Goal: Task Accomplishment & Management: Manage account settings

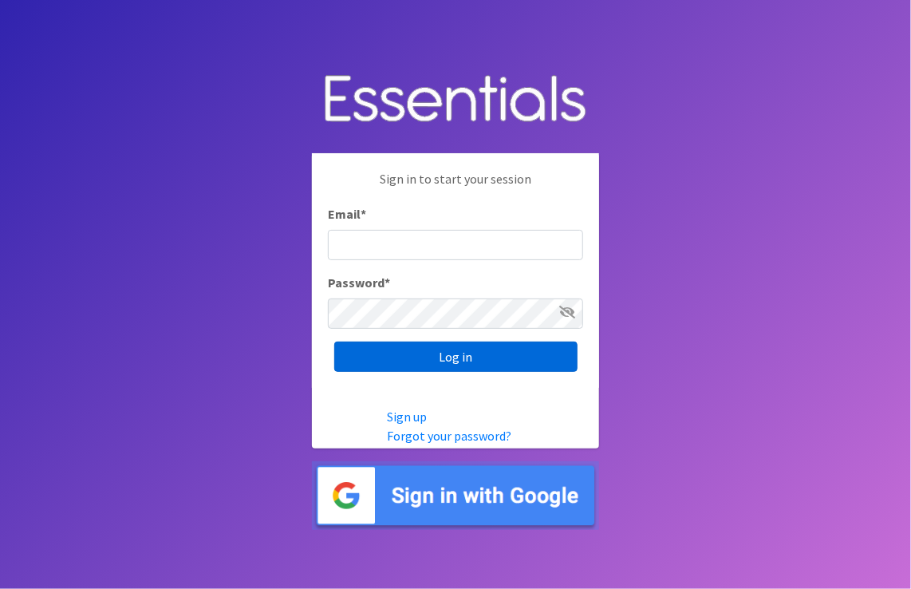
type input "[PERSON_NAME][EMAIL_ADDRESS][PERSON_NAME][DOMAIN_NAME]"
click at [479, 353] on input "Log in" at bounding box center [455, 356] width 243 height 30
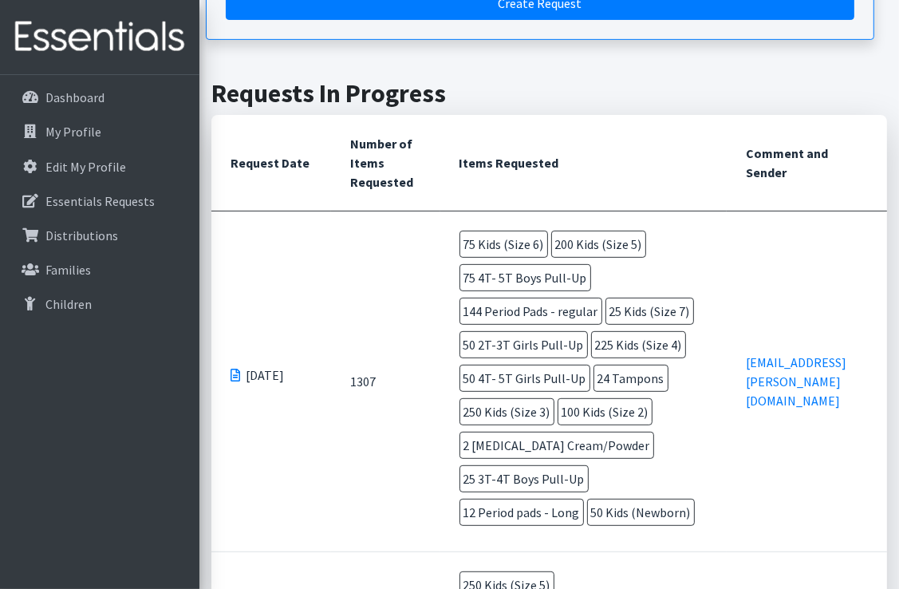
scroll to position [558, 0]
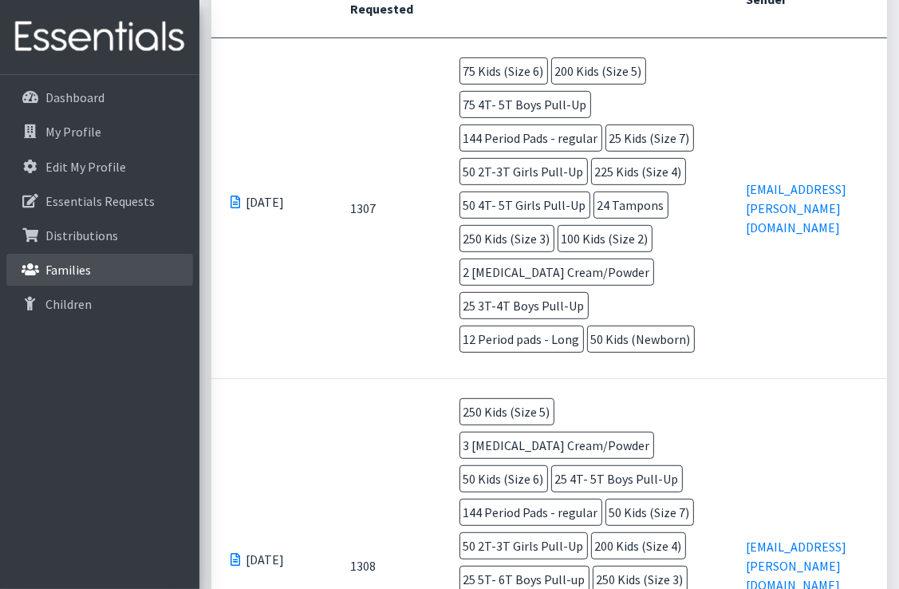
click at [59, 273] on p "Families" at bounding box center [67, 270] width 45 height 16
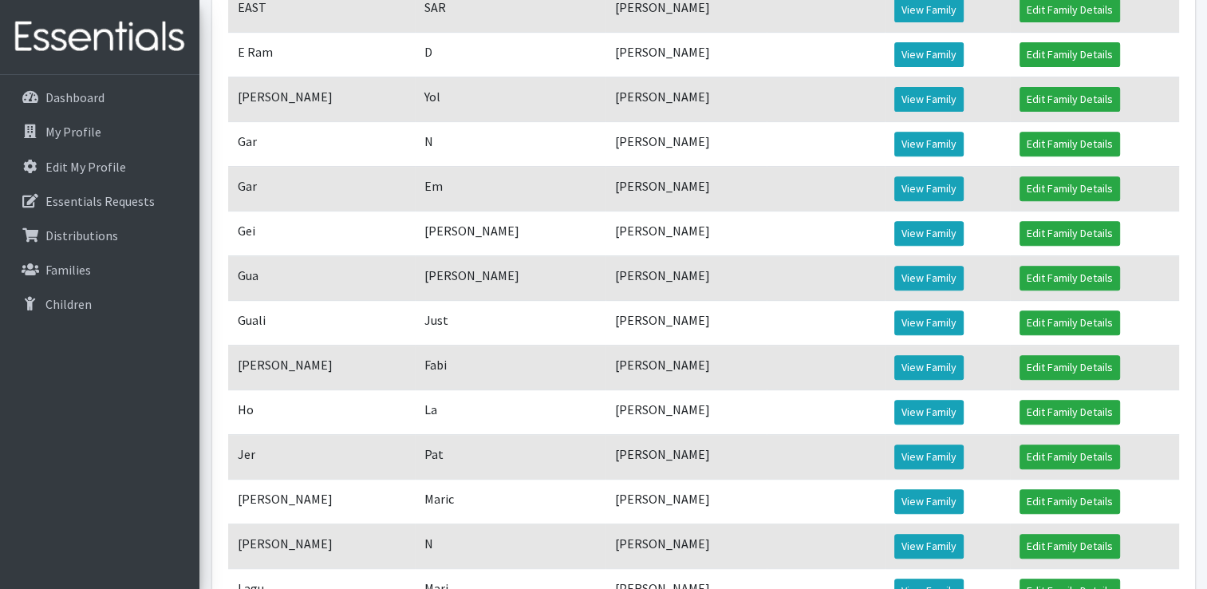
scroll to position [718, 0]
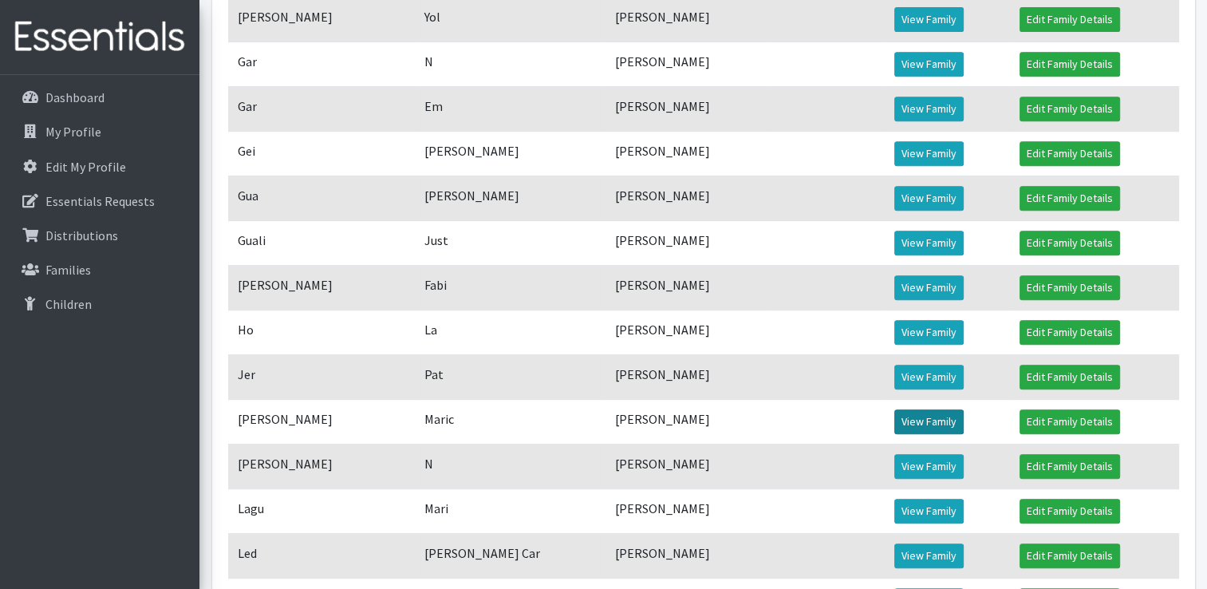
click at [898, 434] on link "View Family" at bounding box center [928, 421] width 69 height 25
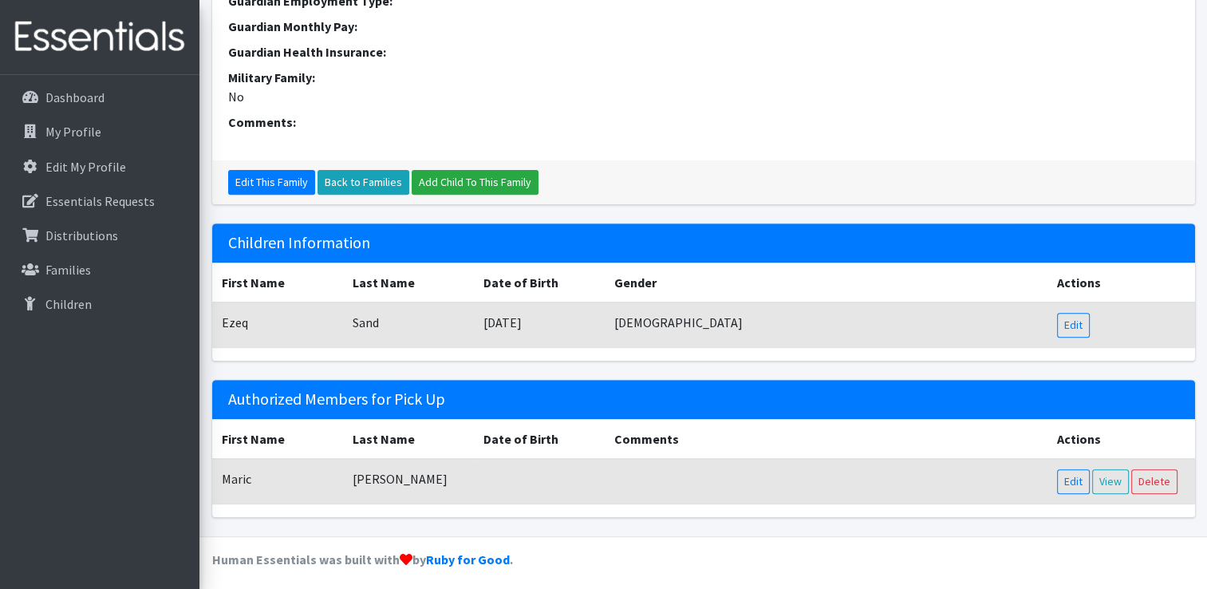
scroll to position [581, 0]
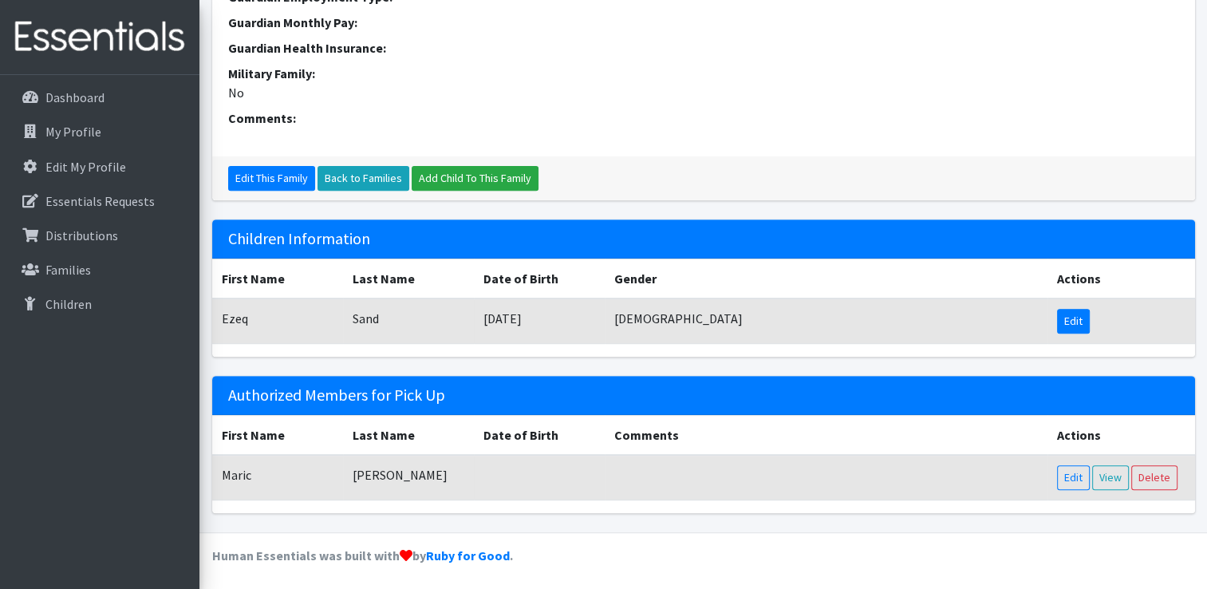
click at [1088, 321] on link "Edit" at bounding box center [1073, 321] width 33 height 25
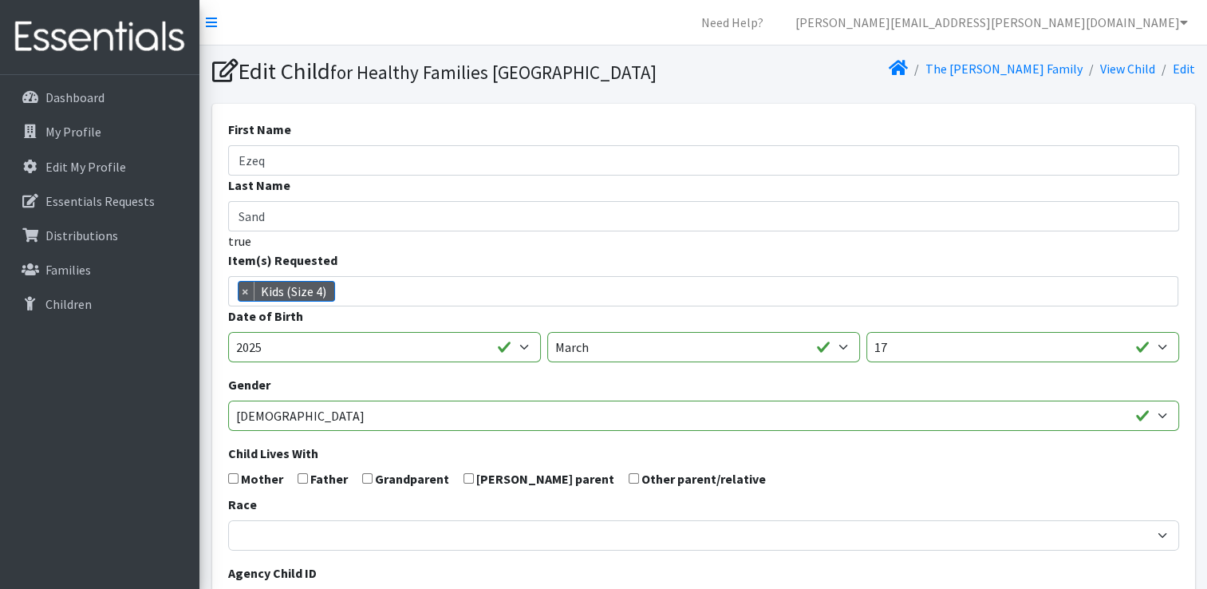
scroll to position [531, 0]
click at [247, 301] on span "×" at bounding box center [246, 291] width 16 height 19
click at [328, 296] on input "search" at bounding box center [714, 289] width 945 height 14
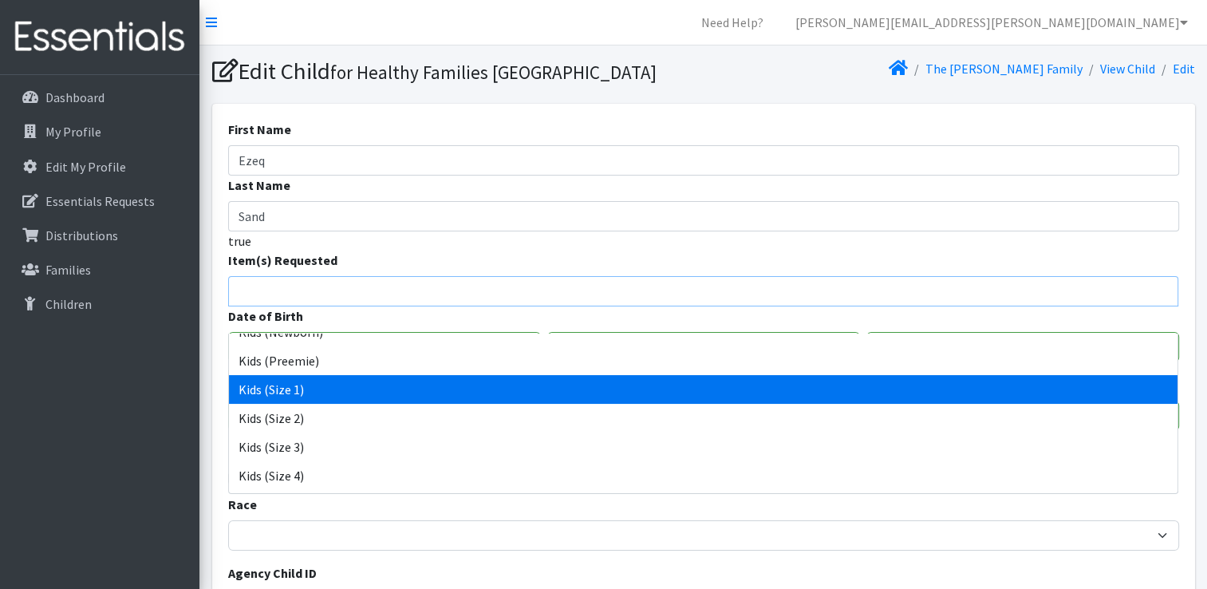
scroll to position [1037, 0]
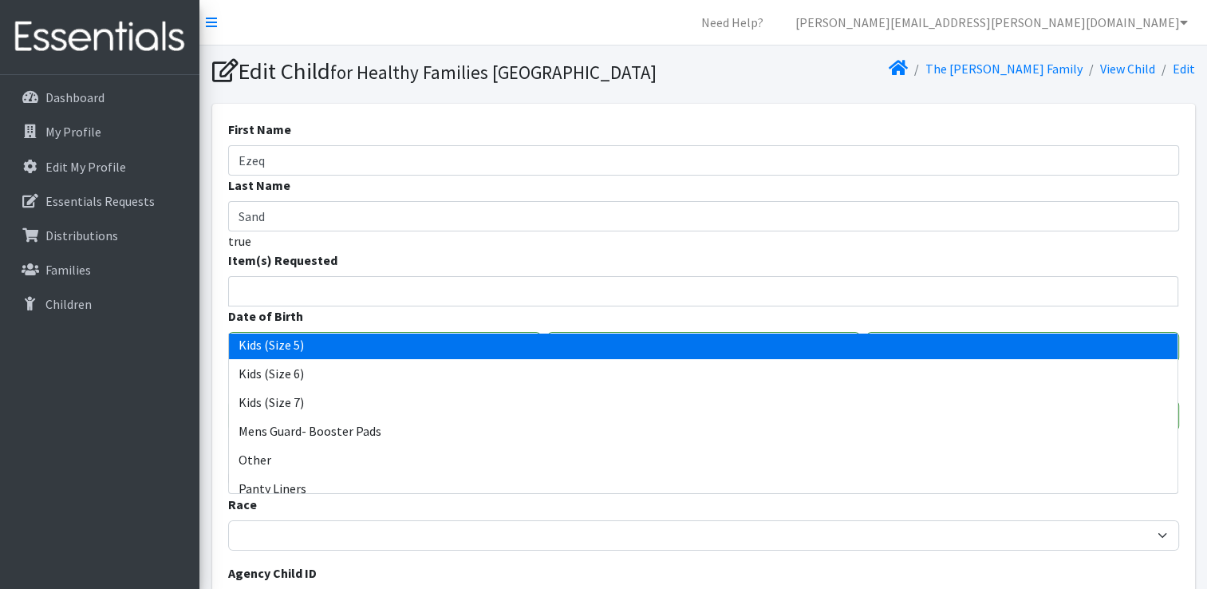
select select "12485"
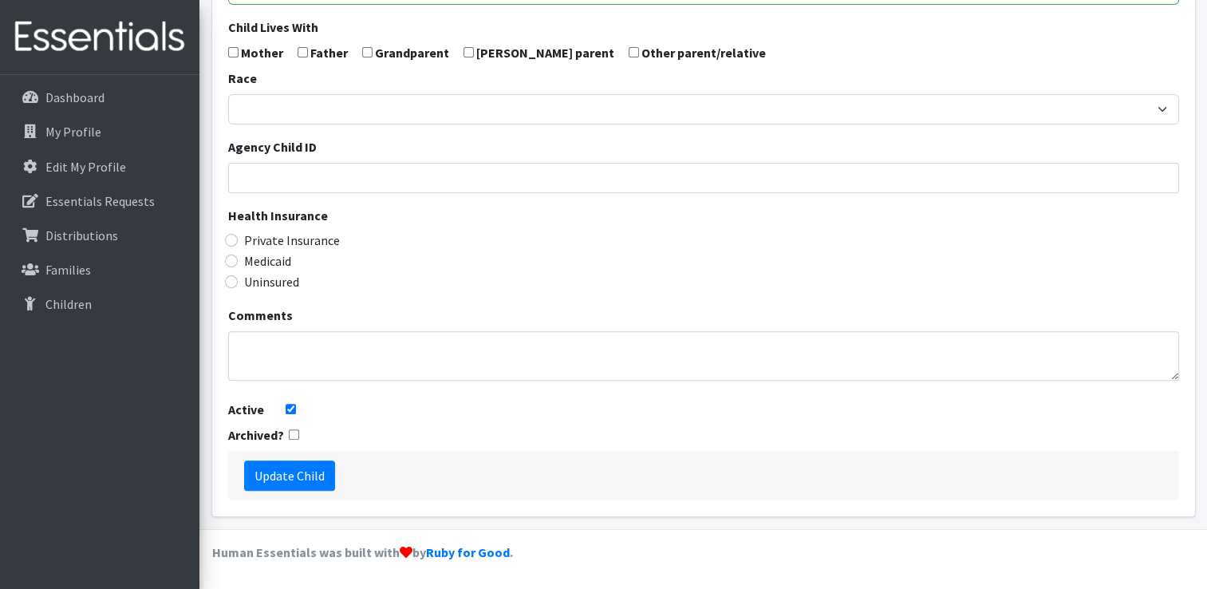
scroll to position [452, 0]
click at [290, 475] on input "Update Child" at bounding box center [289, 475] width 91 height 30
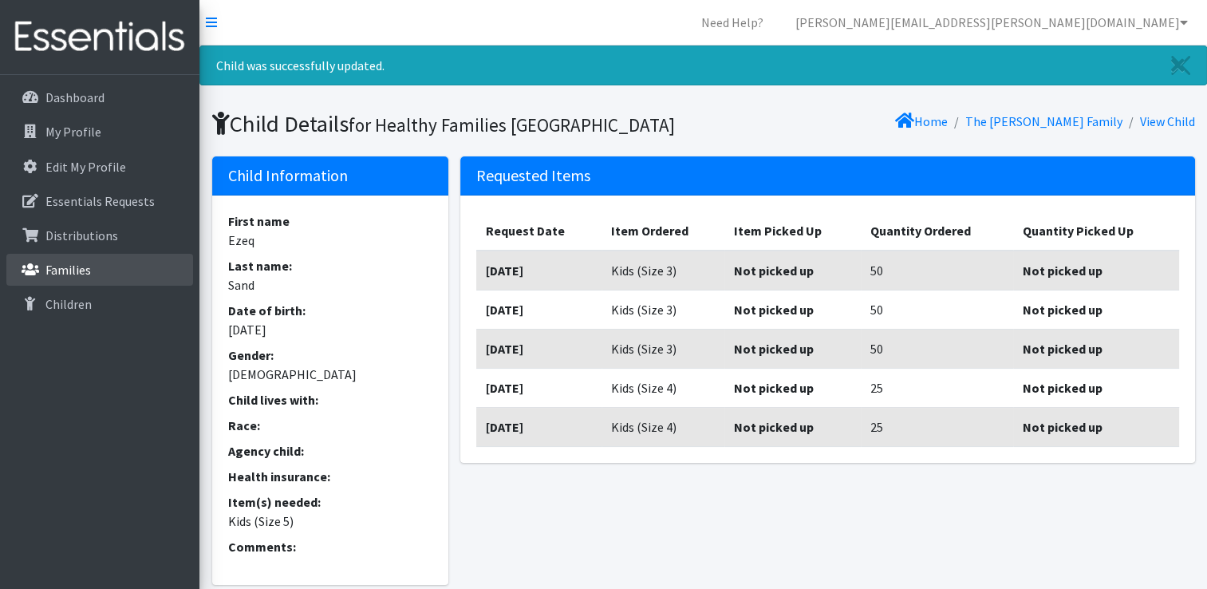
click at [63, 273] on p "Families" at bounding box center [67, 270] width 45 height 16
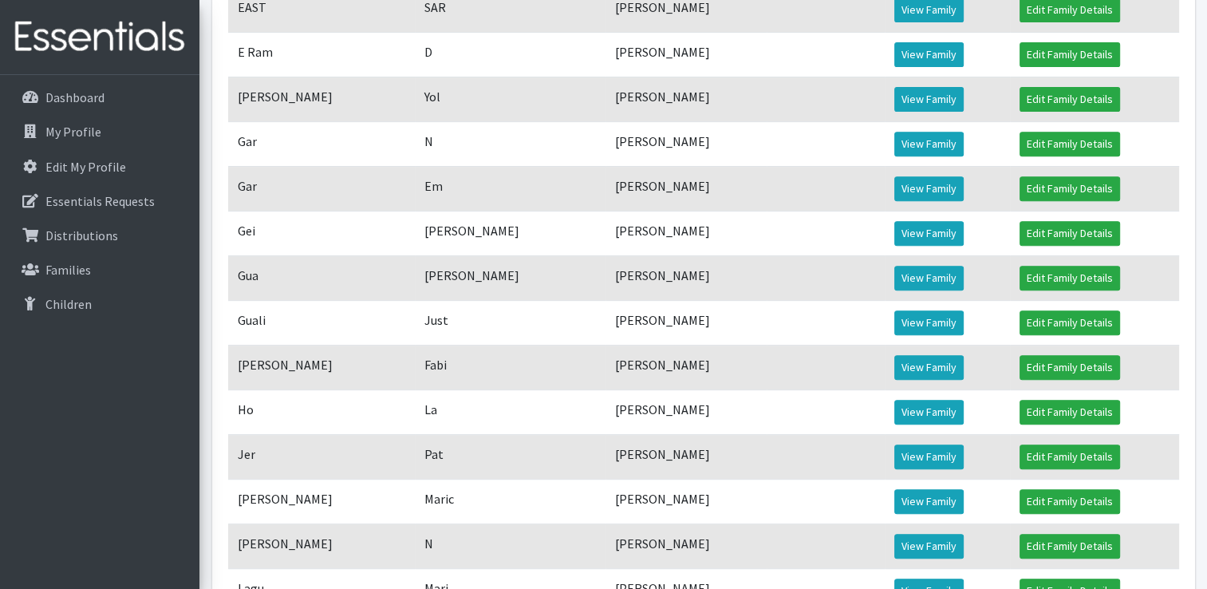
scroll to position [611, 0]
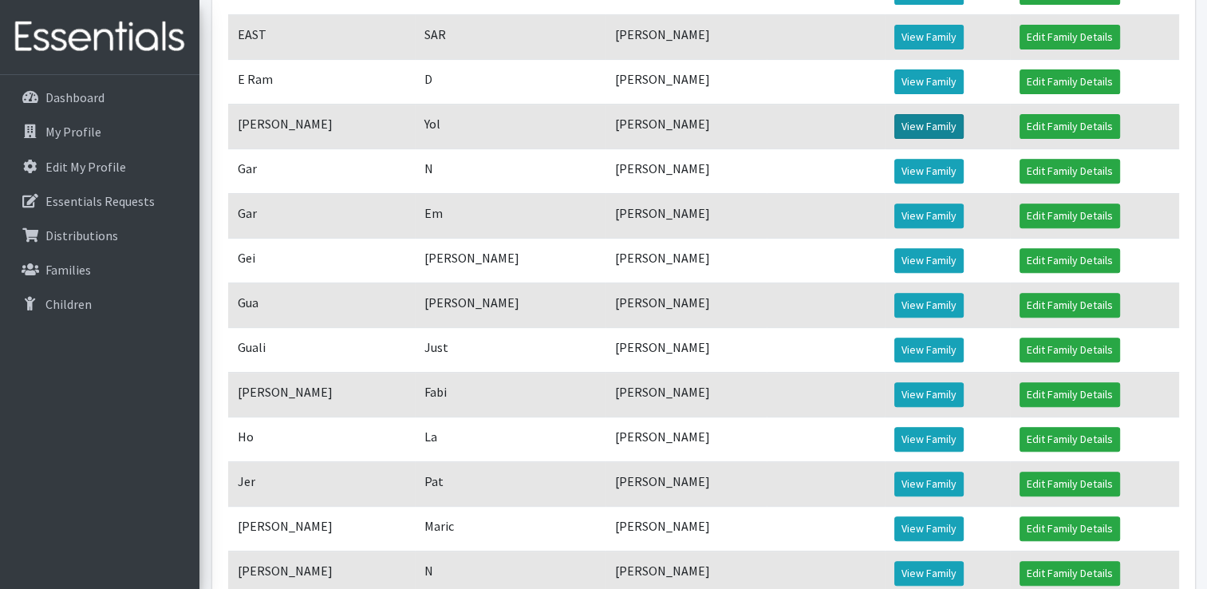
click at [909, 139] on link "View Family" at bounding box center [928, 126] width 69 height 25
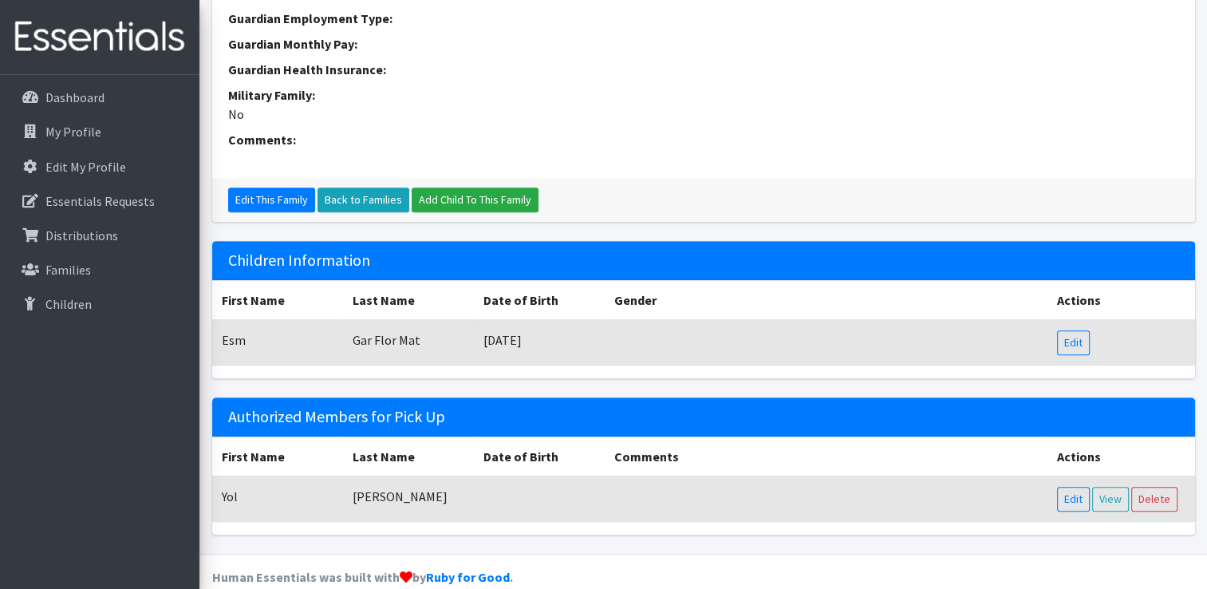
scroll to position [619, 0]
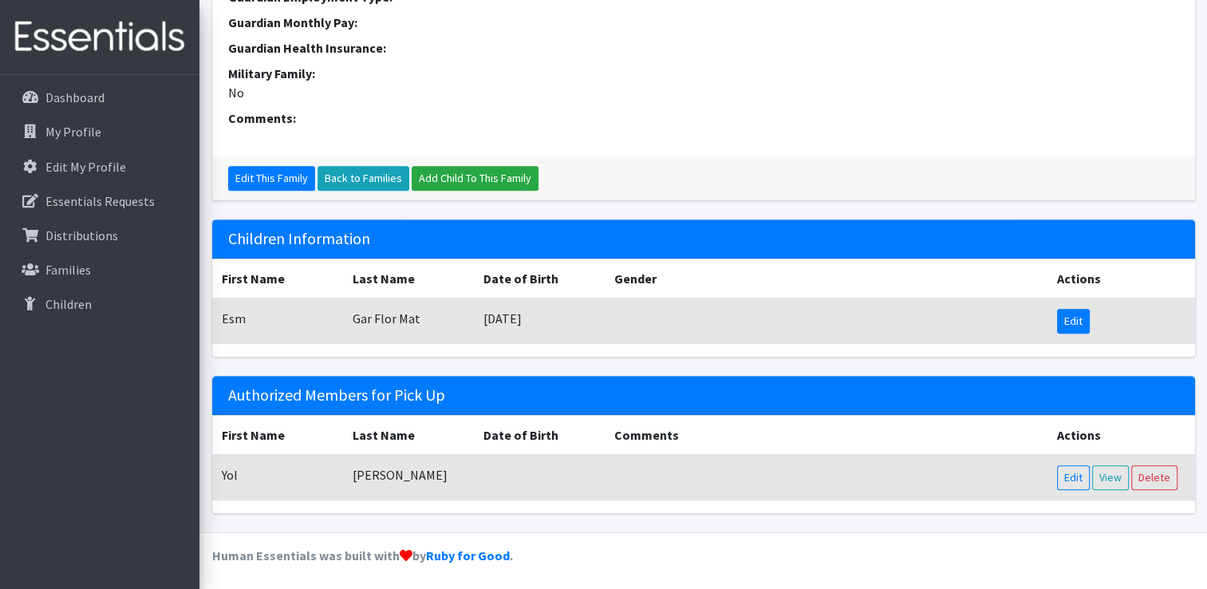
click at [1064, 317] on link "Edit" at bounding box center [1073, 321] width 33 height 25
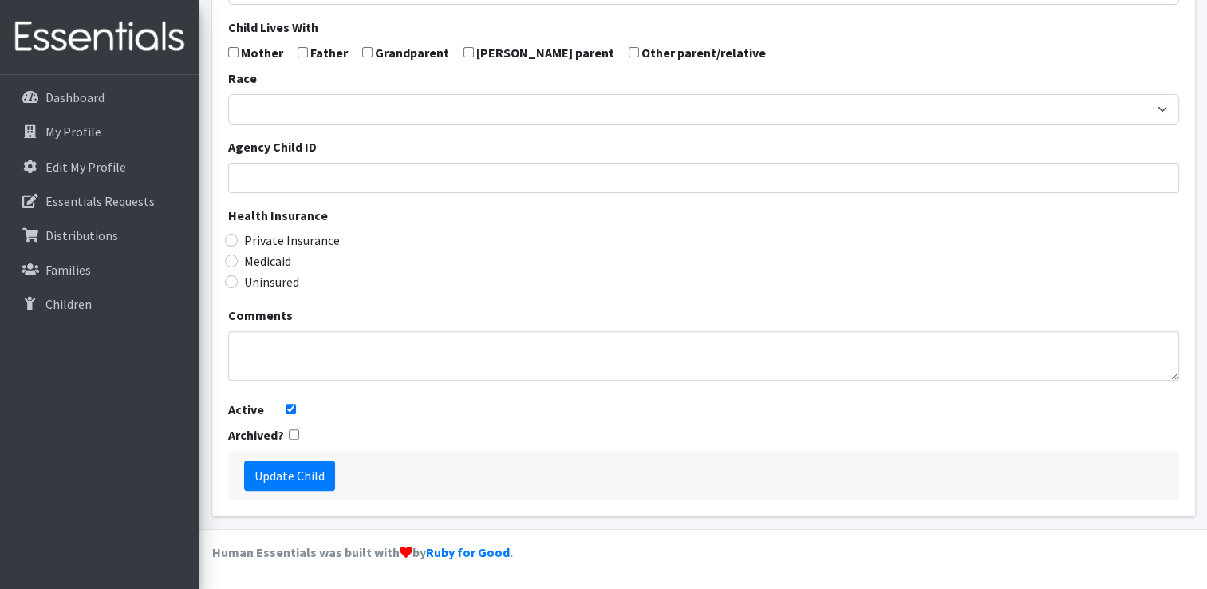
scroll to position [452, 0]
click at [81, 269] on p "Families" at bounding box center [67, 270] width 45 height 16
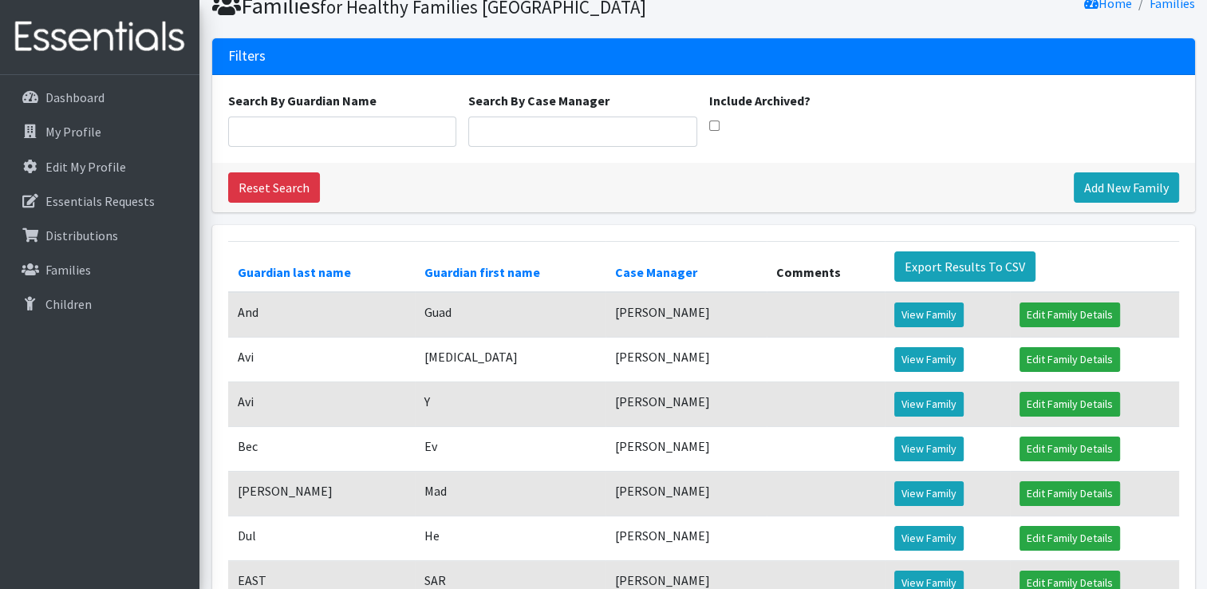
scroll to position [160, 0]
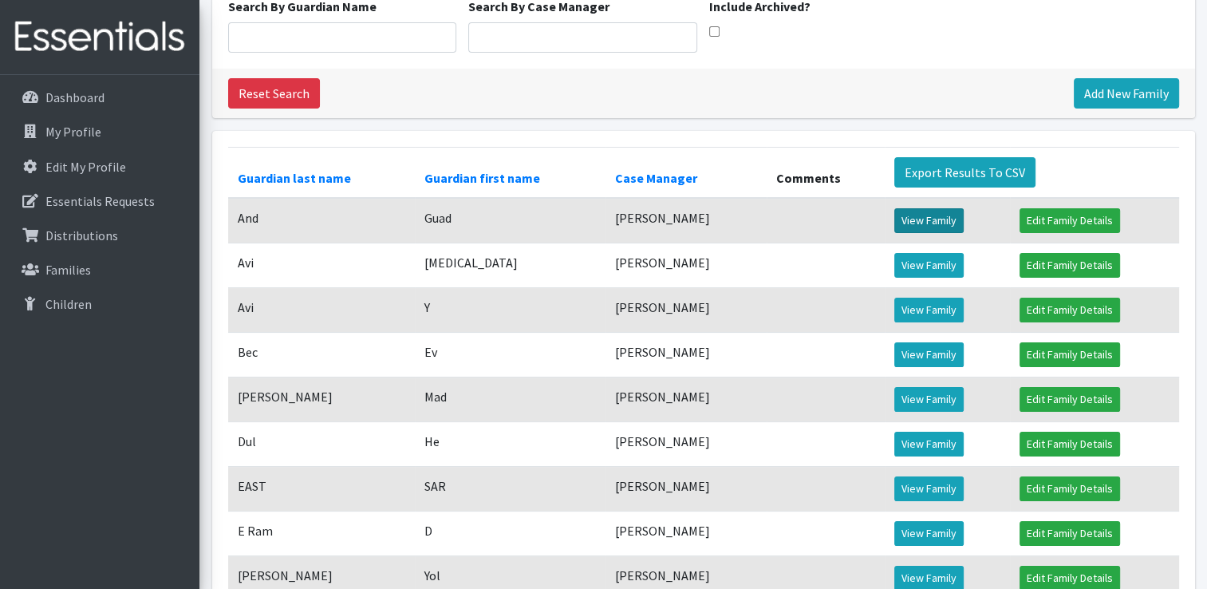
click at [919, 233] on link "View Family" at bounding box center [928, 220] width 69 height 25
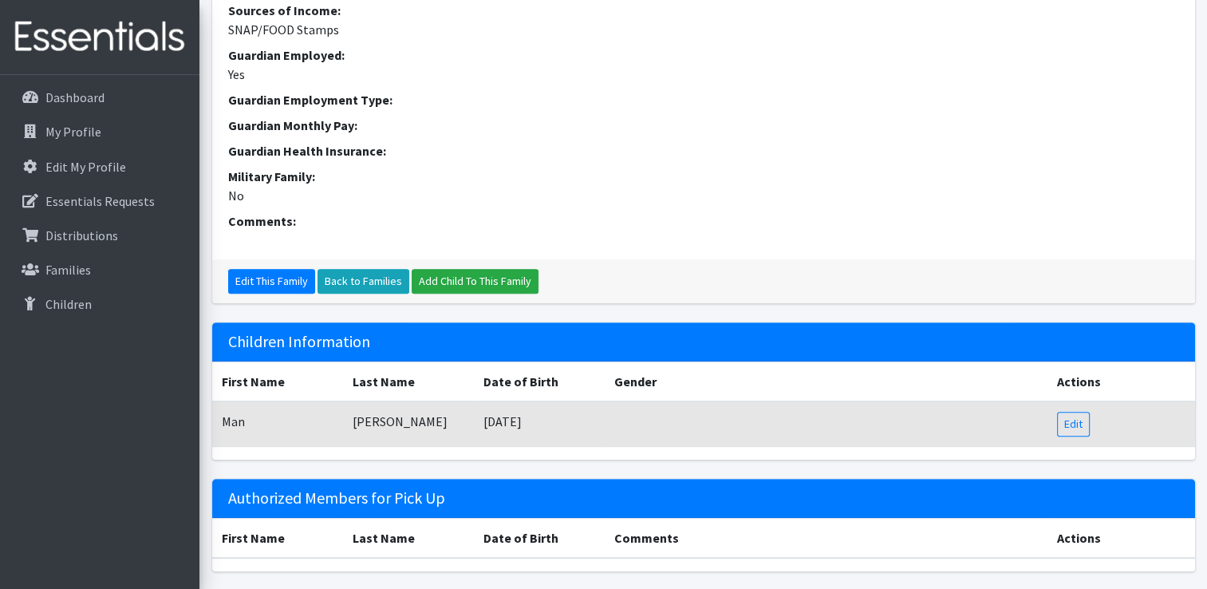
scroll to position [555, 0]
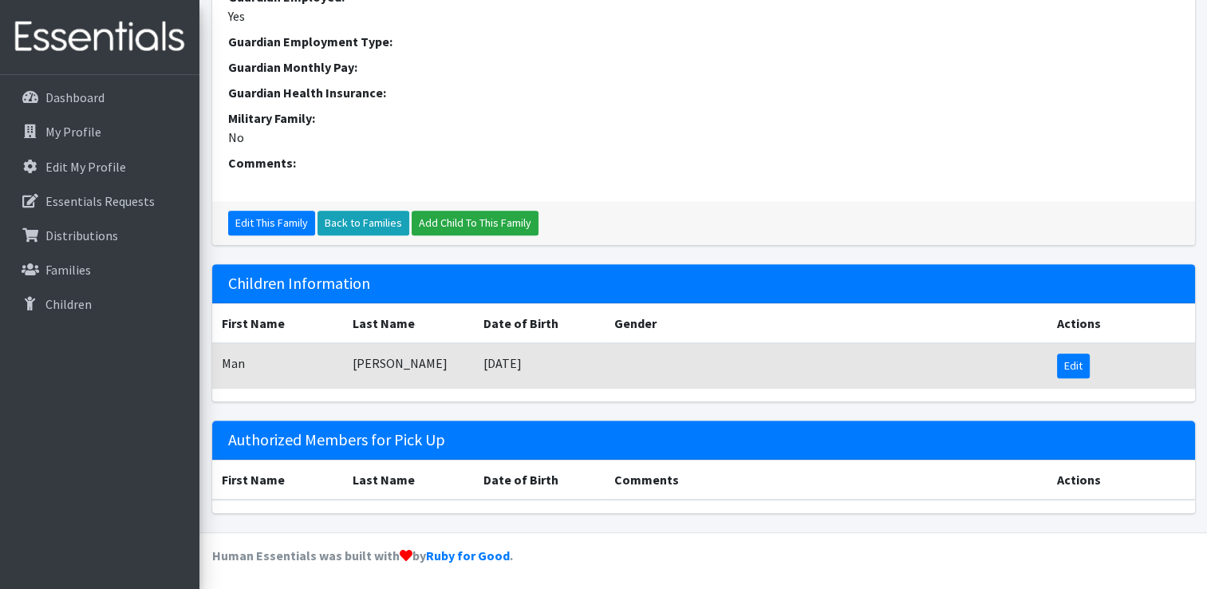
click at [1069, 368] on link "Edit" at bounding box center [1073, 365] width 33 height 25
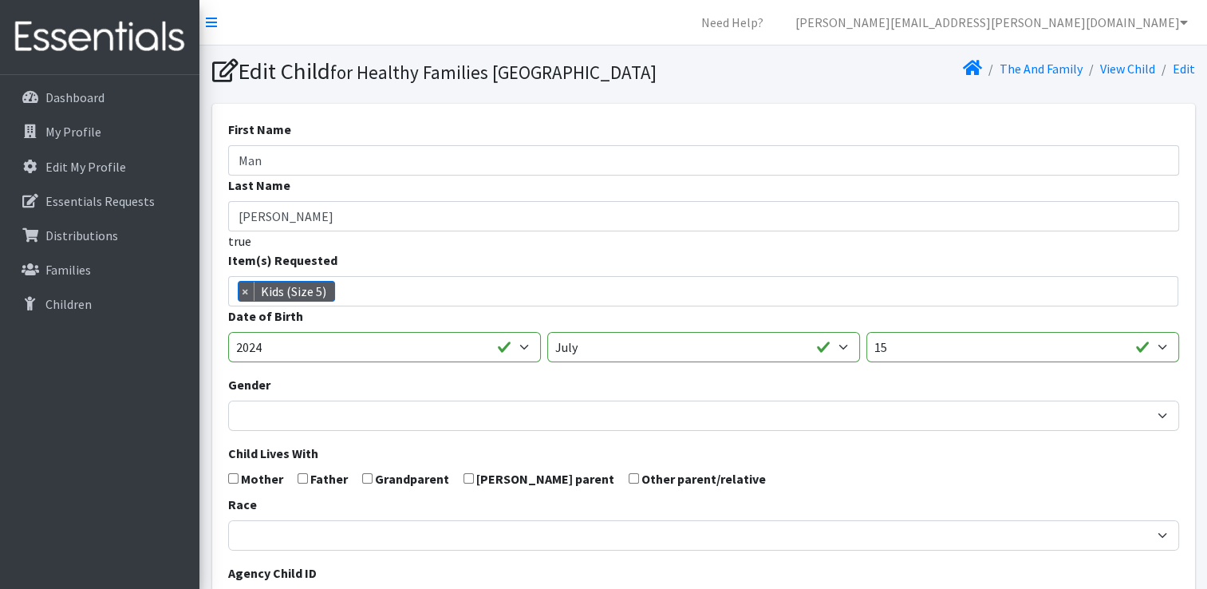
scroll to position [548, 0]
click at [81, 266] on p "Families" at bounding box center [67, 270] width 45 height 16
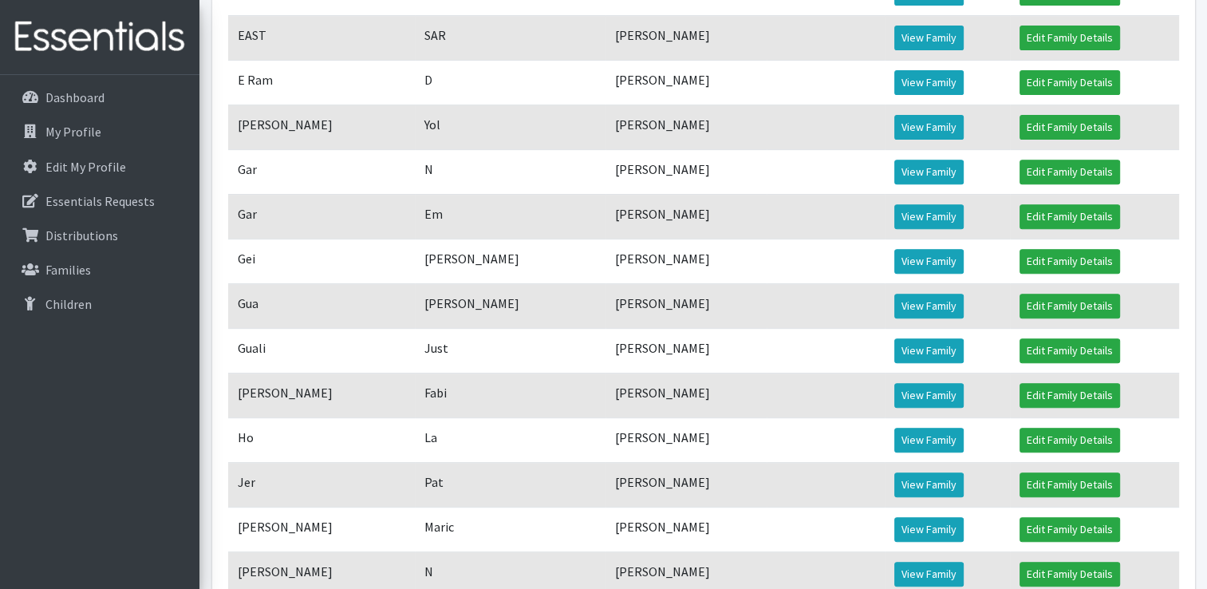
scroll to position [638, 0]
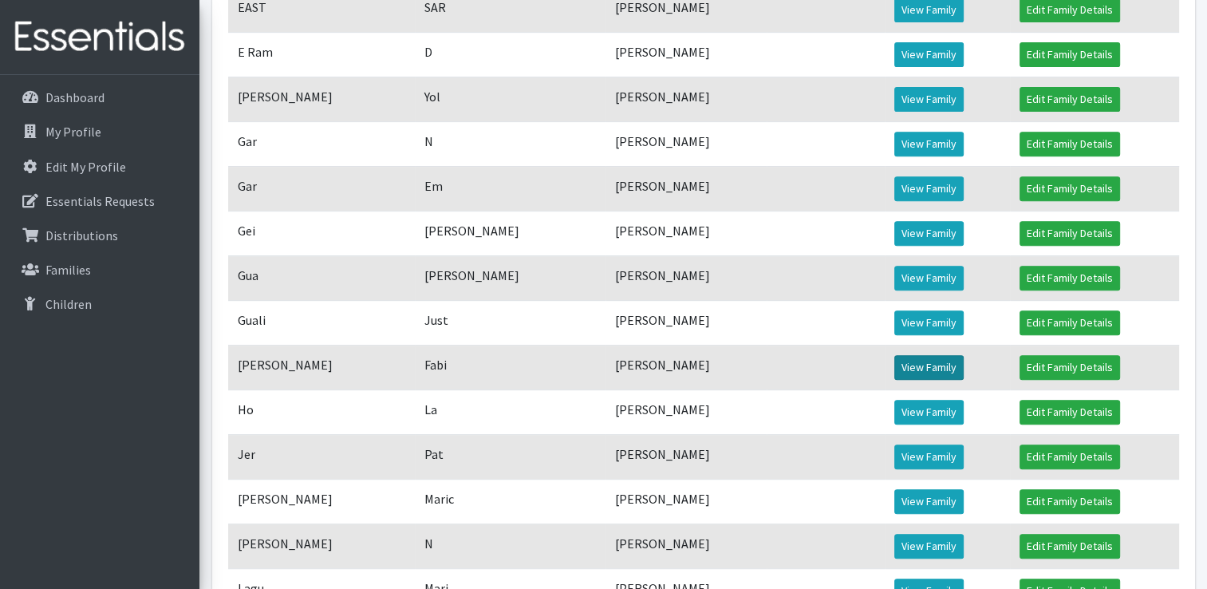
click at [944, 380] on link "View Family" at bounding box center [928, 367] width 69 height 25
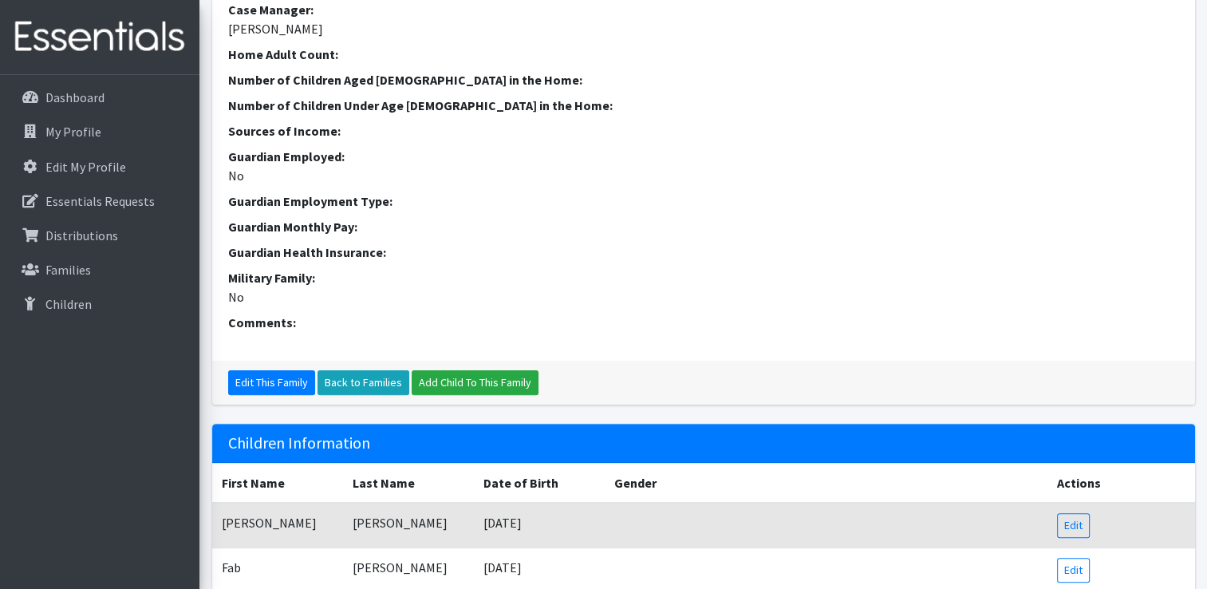
scroll to position [479, 0]
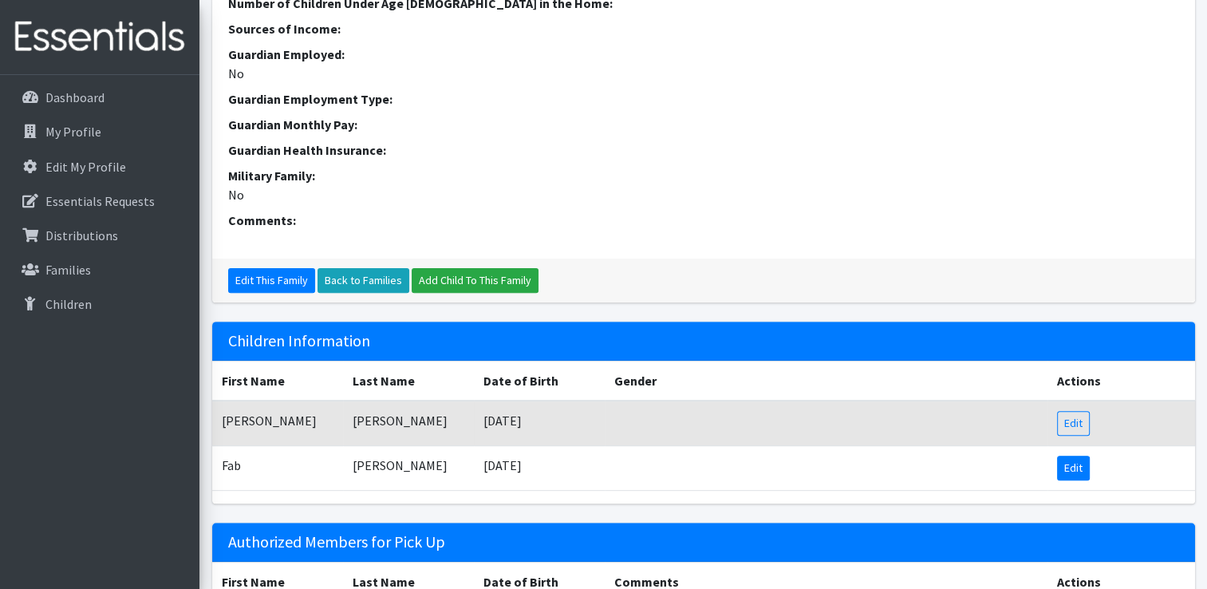
click at [1059, 473] on link "Edit" at bounding box center [1073, 467] width 33 height 25
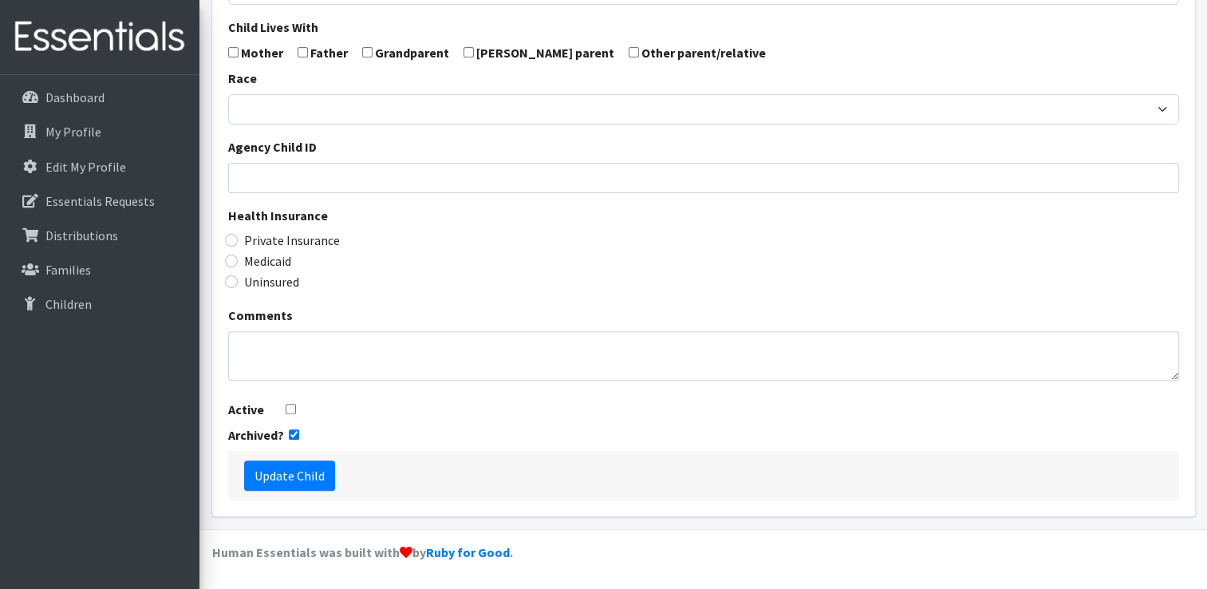
scroll to position [213, 0]
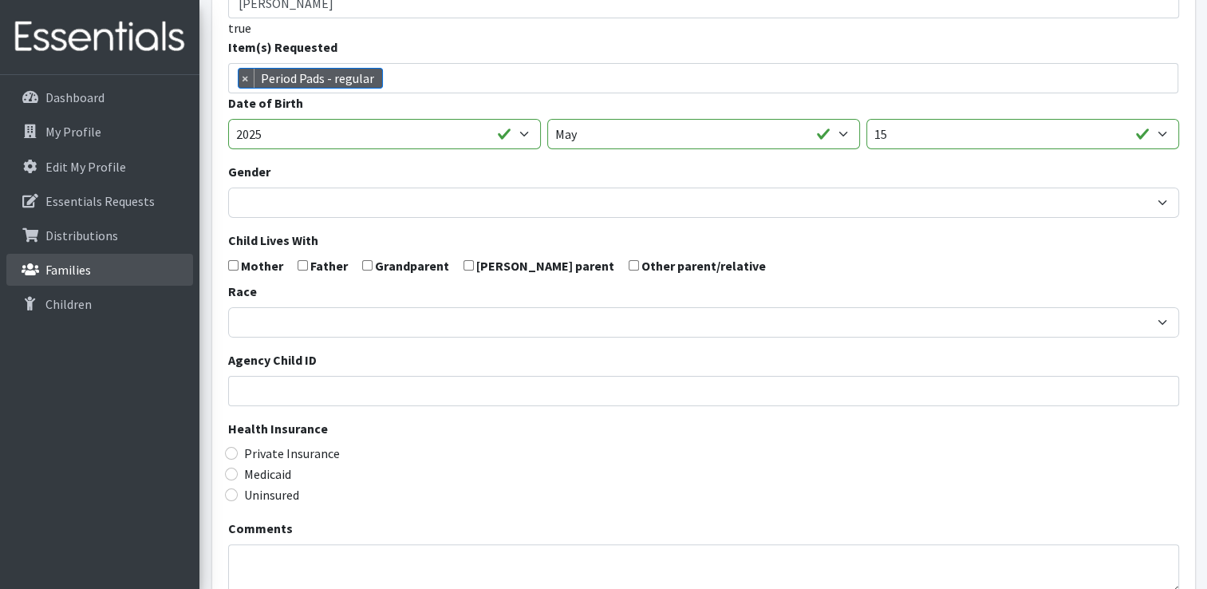
click at [54, 278] on link "Families" at bounding box center [99, 270] width 187 height 32
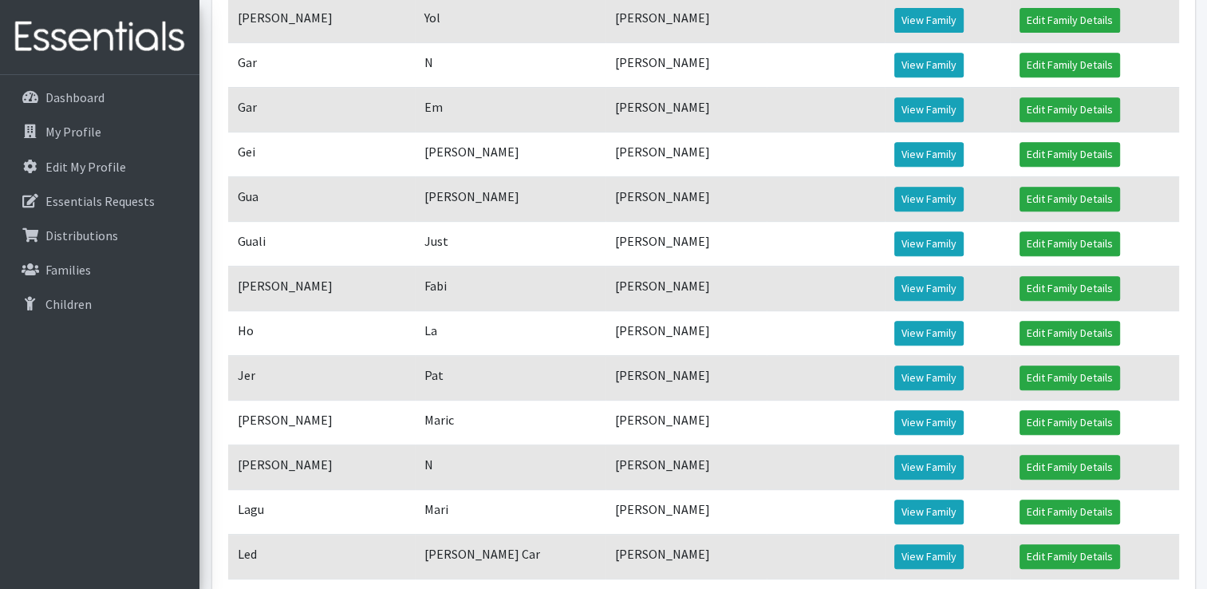
scroll to position [718, 0]
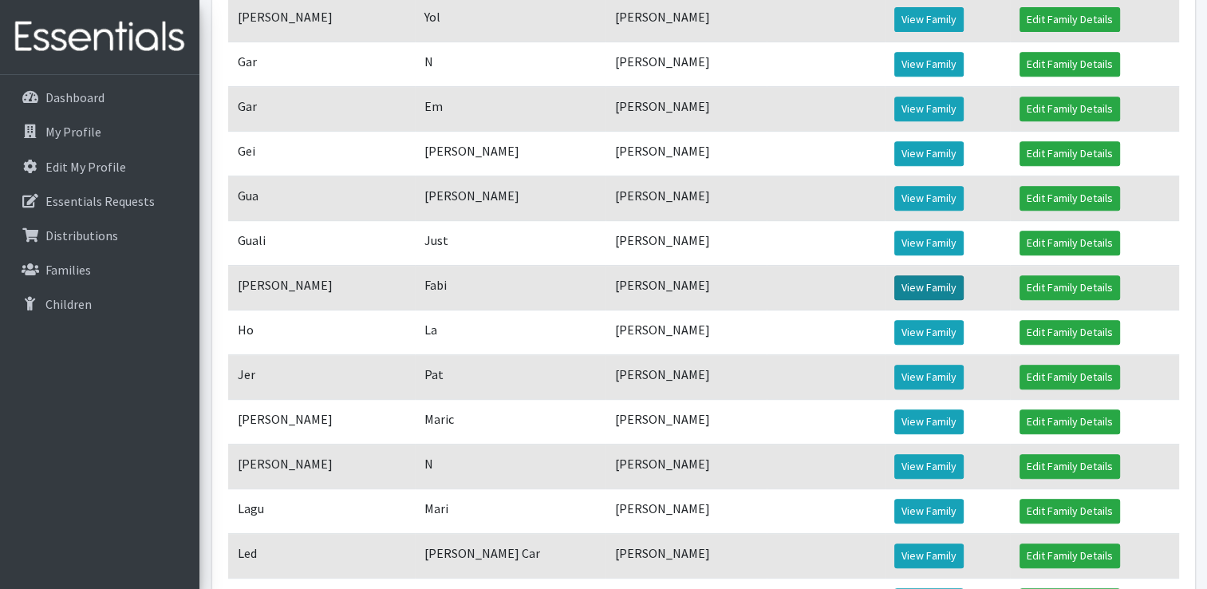
click at [923, 300] on link "View Family" at bounding box center [928, 287] width 69 height 25
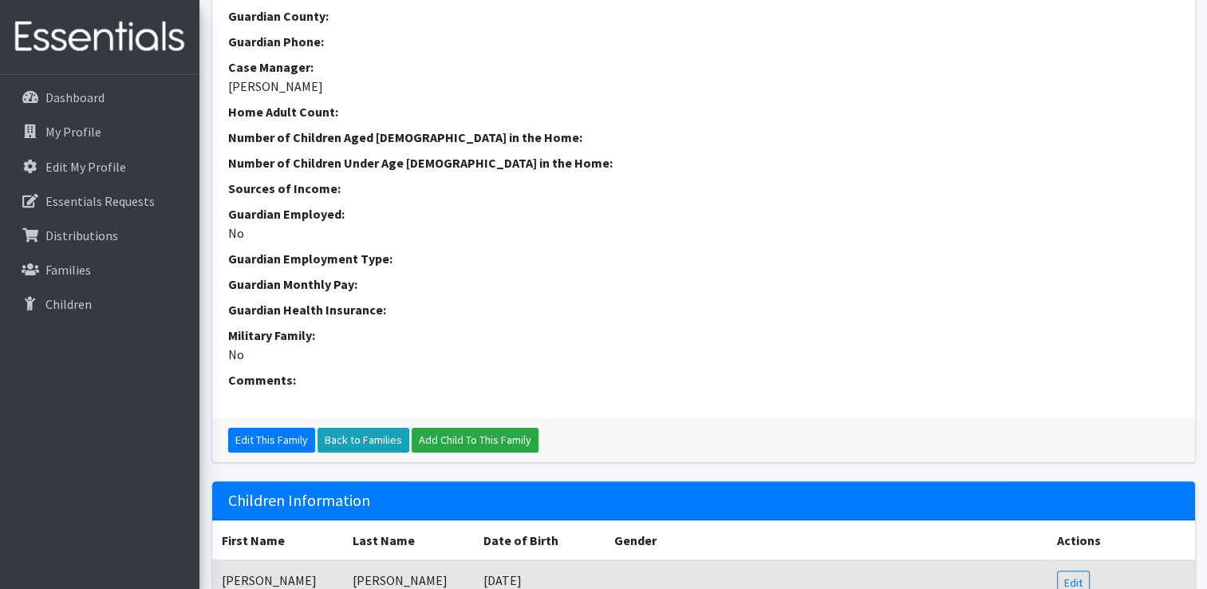
scroll to position [558, 0]
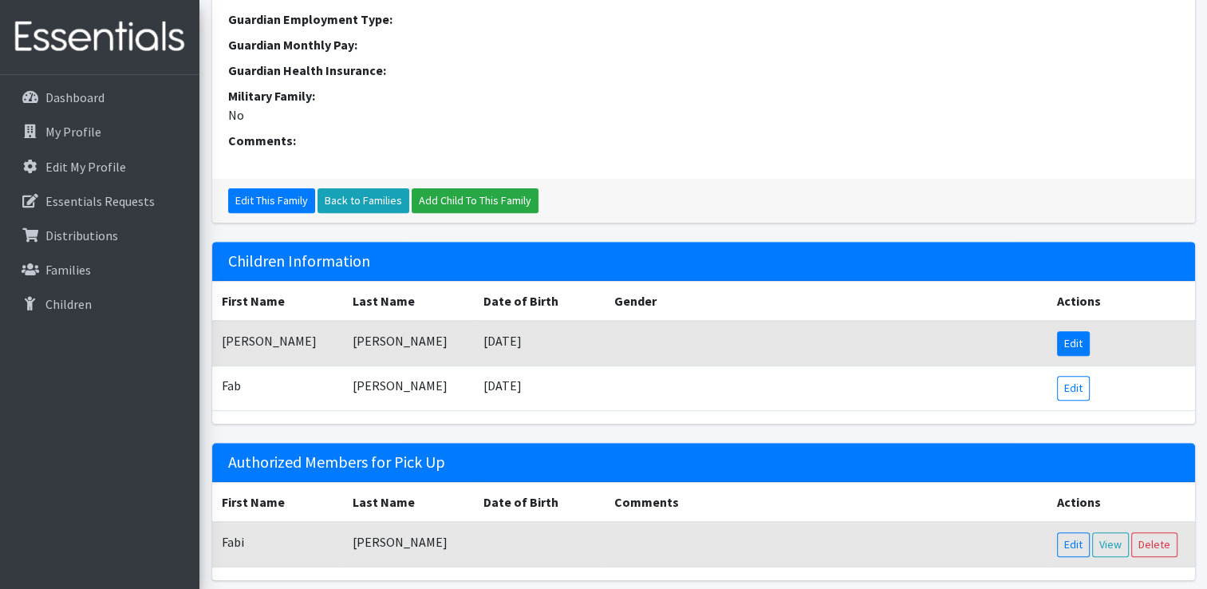
click at [1072, 345] on link "Edit" at bounding box center [1073, 343] width 33 height 25
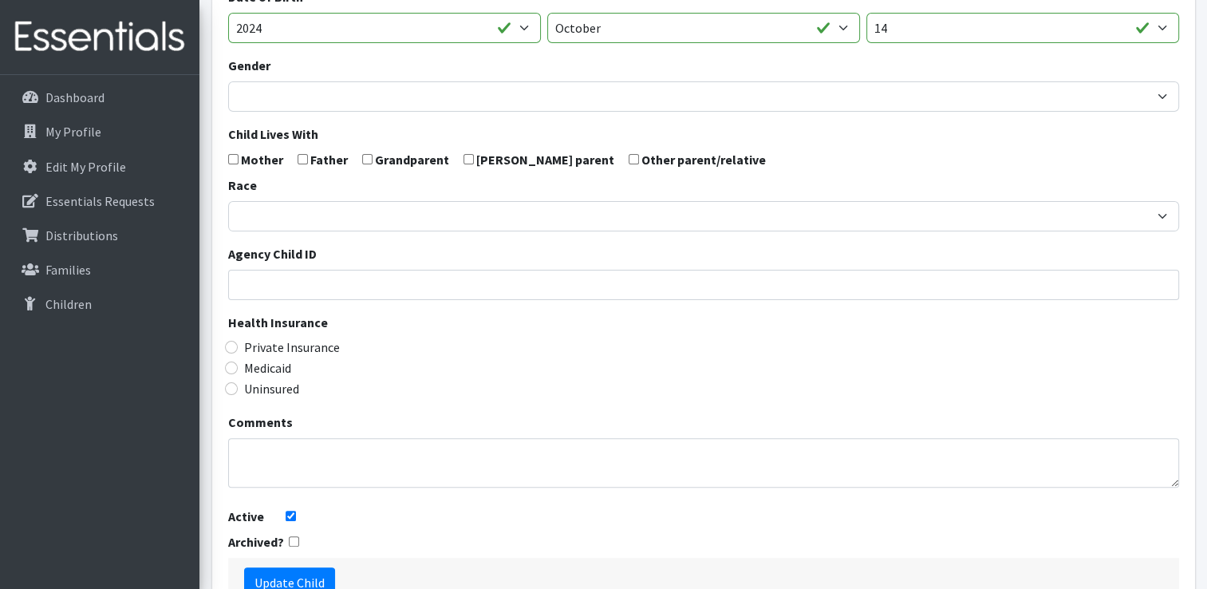
scroll to position [452, 0]
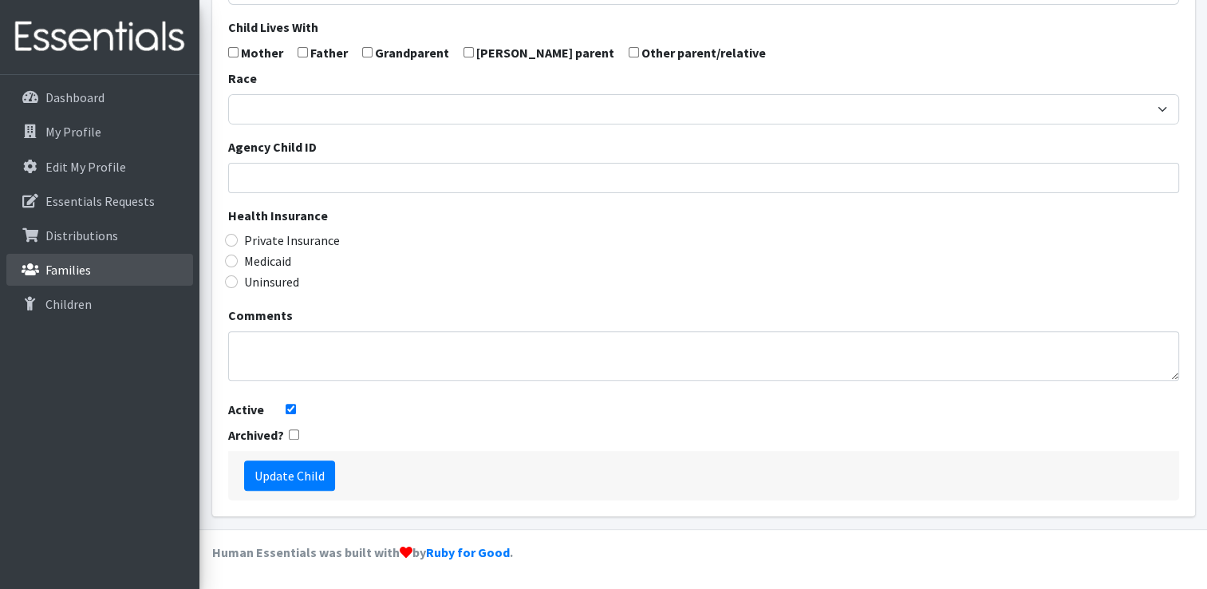
click at [70, 276] on p "Families" at bounding box center [67, 270] width 45 height 16
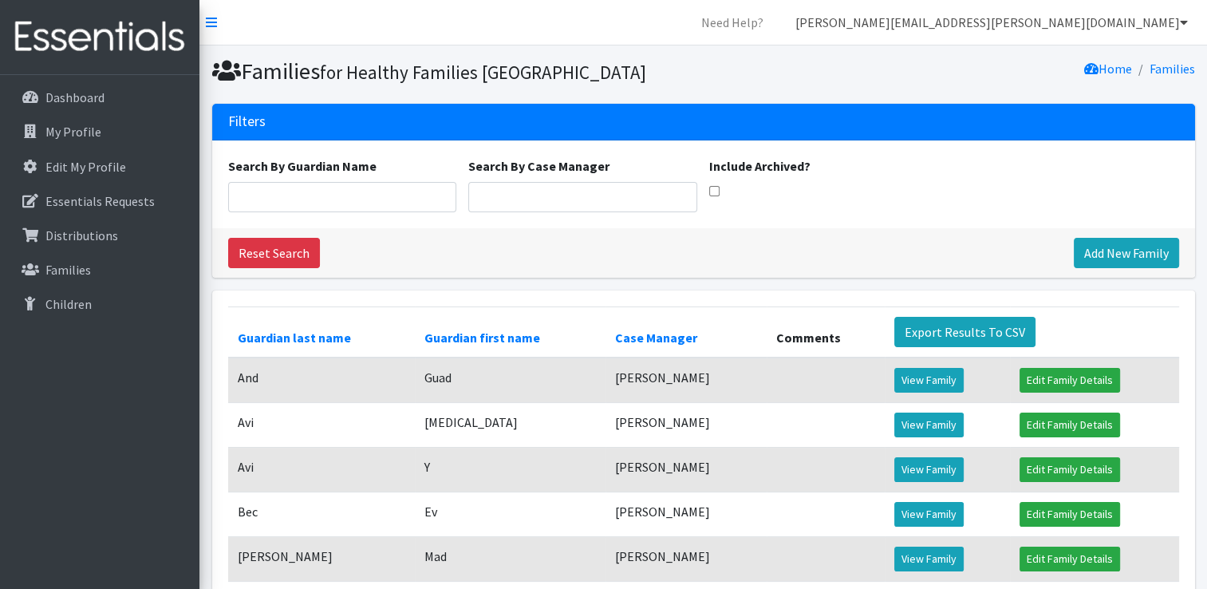
click at [1174, 31] on link "[PERSON_NAME][EMAIL_ADDRESS][PERSON_NAME][DOMAIN_NAME]" at bounding box center [991, 22] width 418 height 32
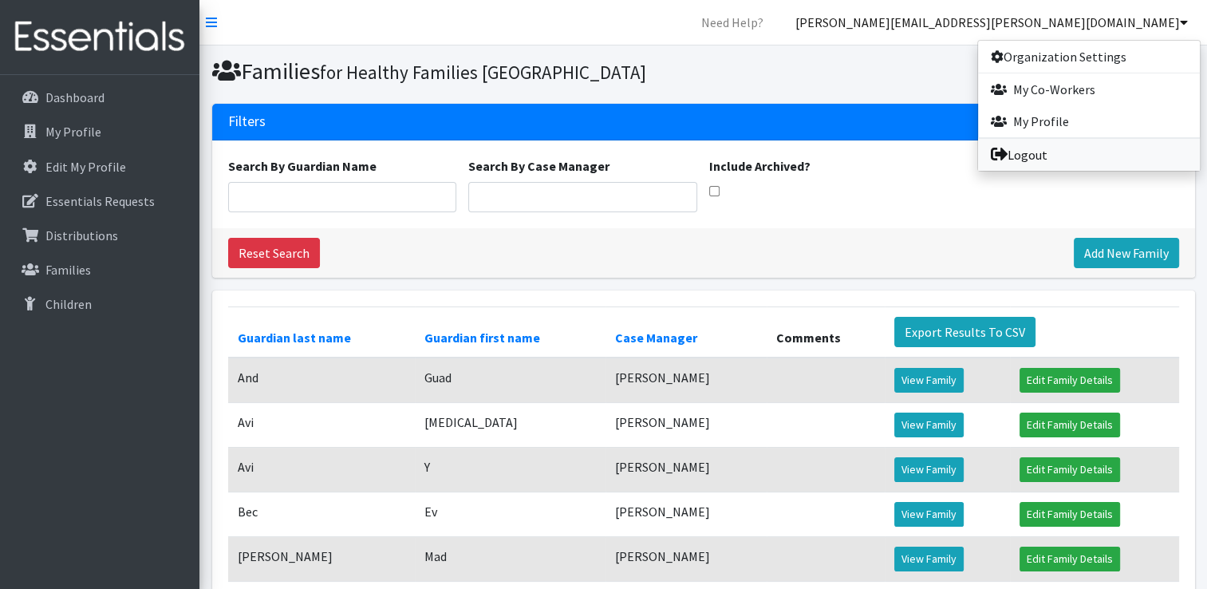
click at [1041, 149] on link "Logout" at bounding box center [1089, 155] width 222 height 32
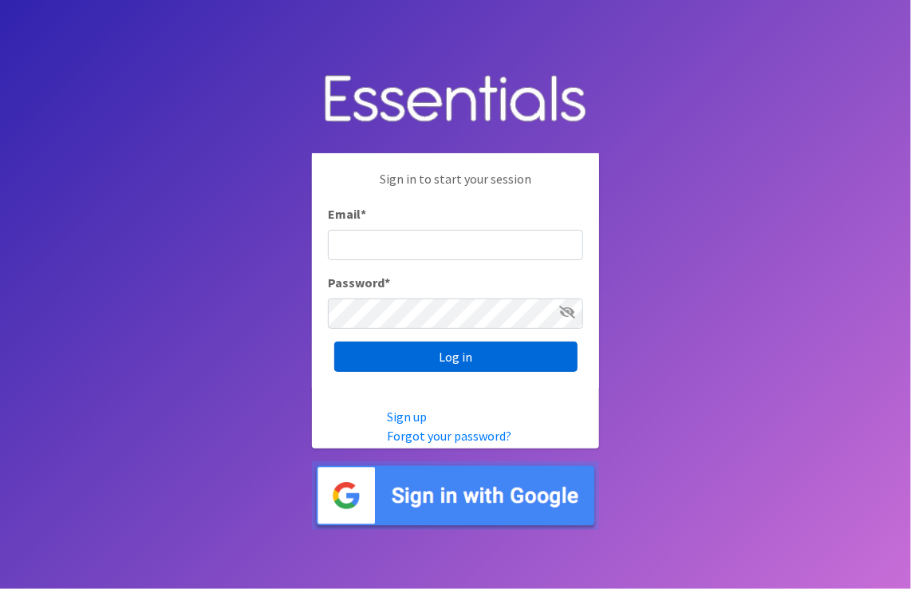
type input "[PERSON_NAME][EMAIL_ADDRESS][PERSON_NAME][DOMAIN_NAME]"
click at [494, 360] on input "Log in" at bounding box center [455, 356] width 243 height 30
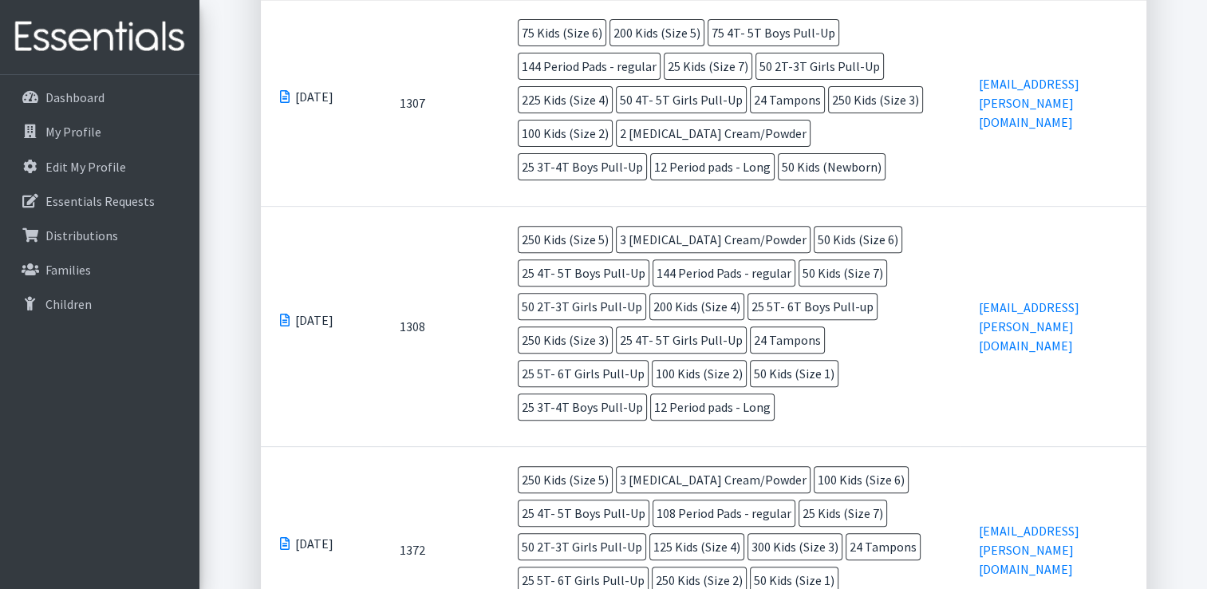
scroll to position [798, 0]
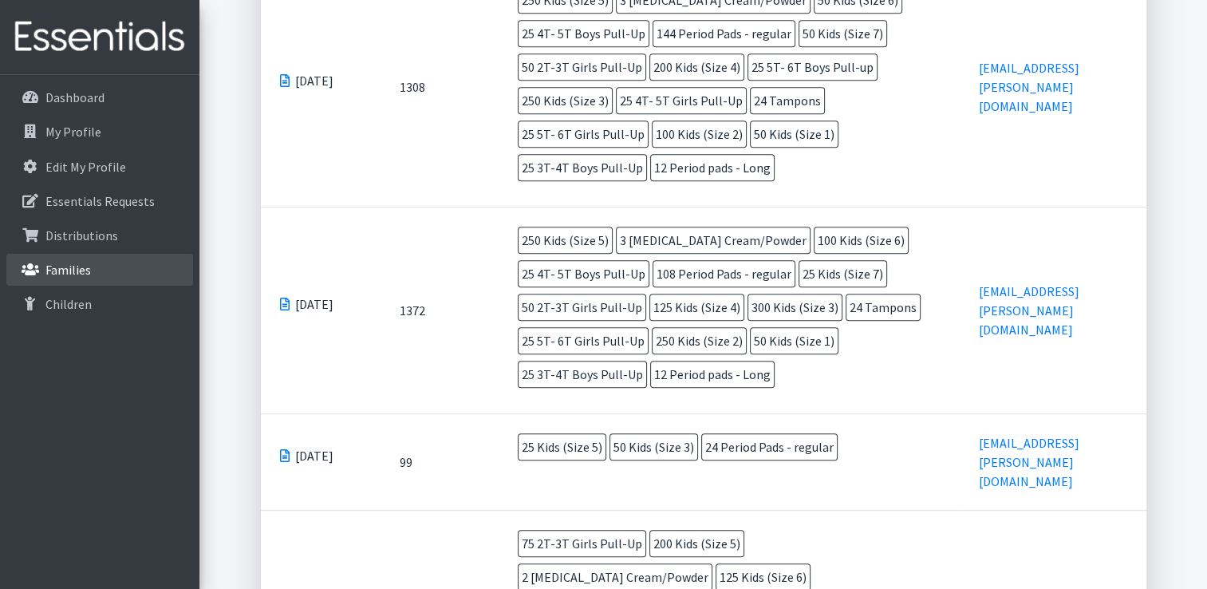
click at [71, 272] on p "Families" at bounding box center [67, 270] width 45 height 16
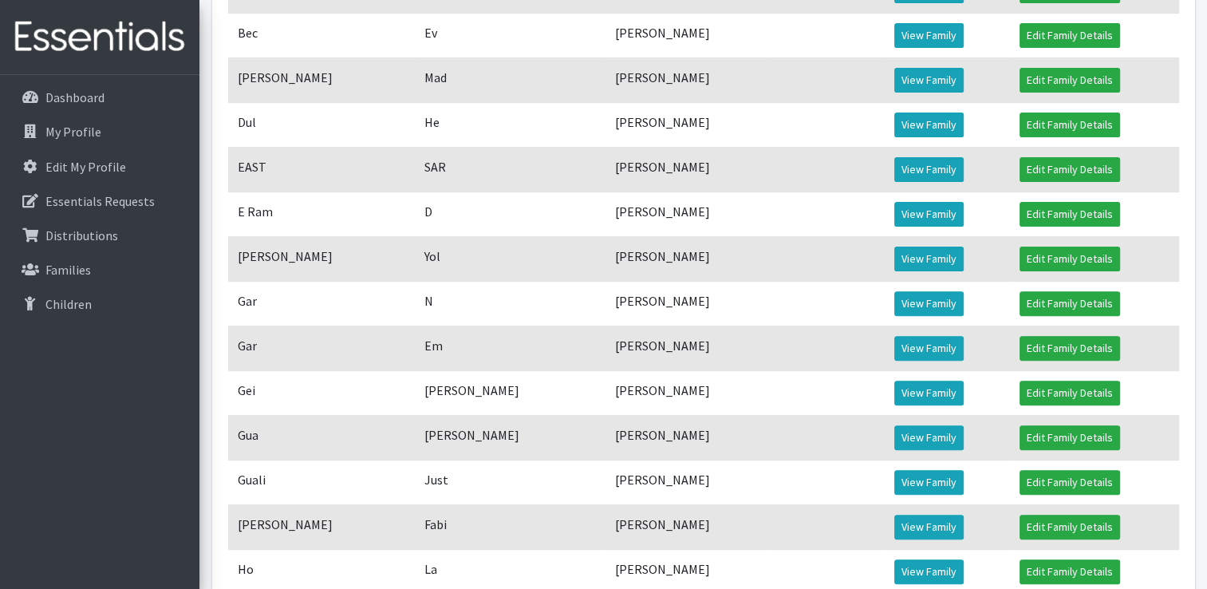
scroll to position [558, 0]
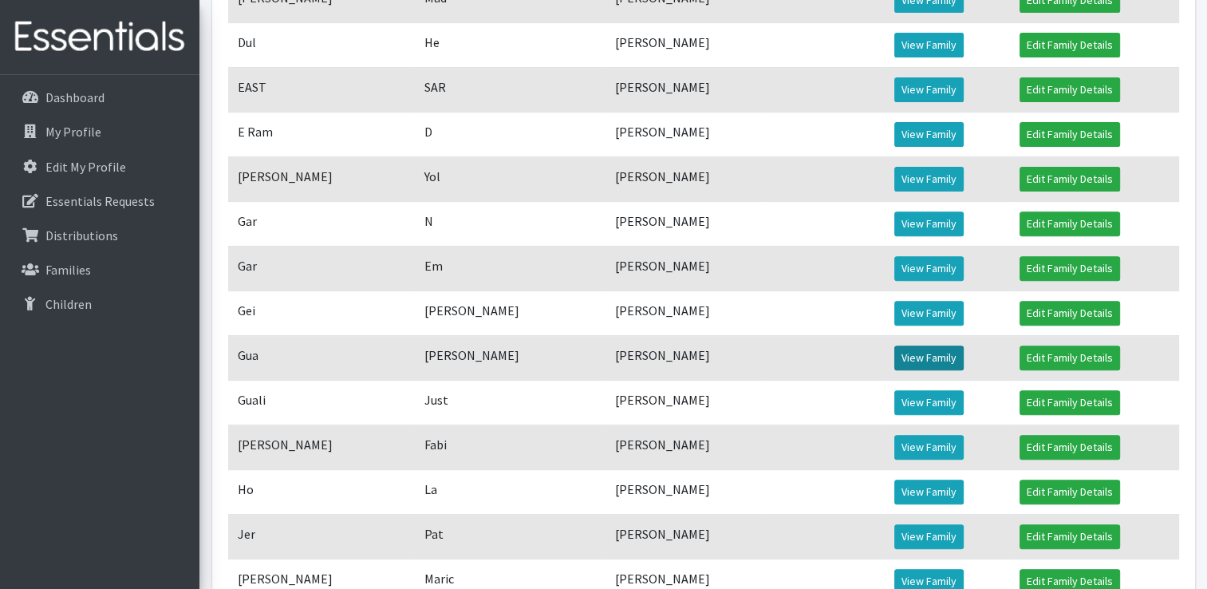
click at [913, 370] on link "View Family" at bounding box center [928, 357] width 69 height 25
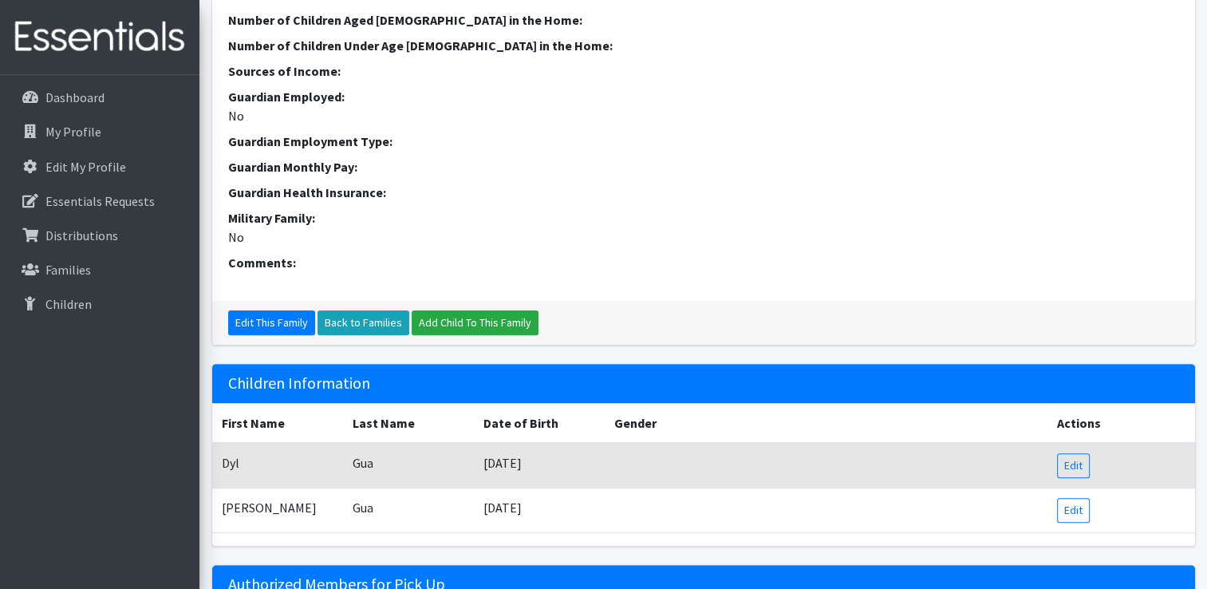
scroll to position [558, 0]
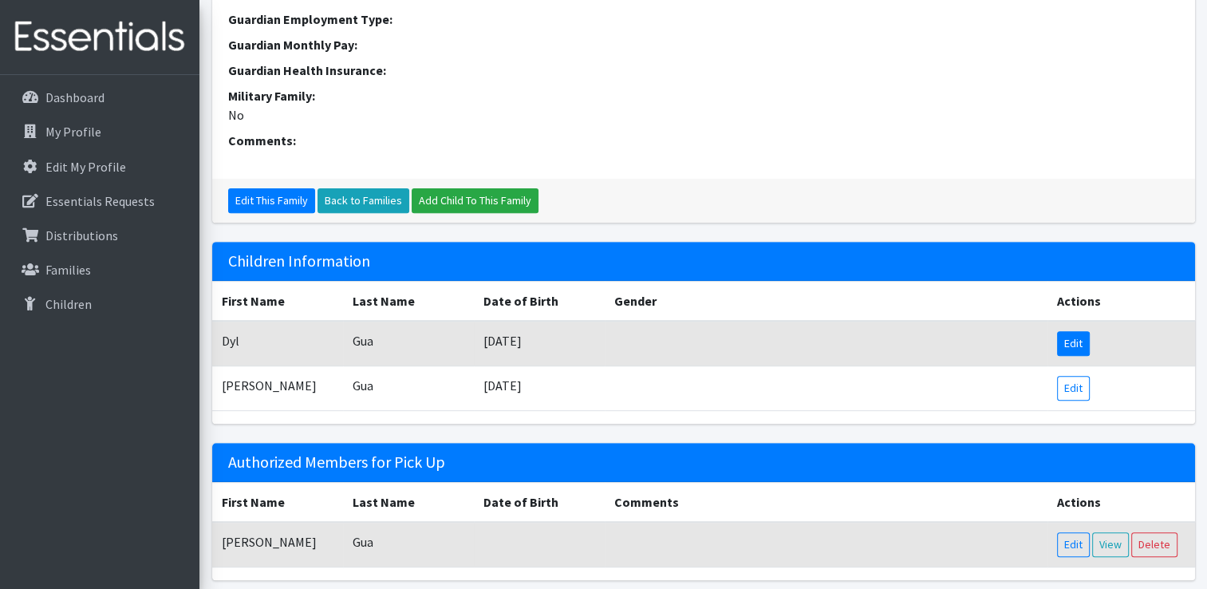
click at [1075, 346] on link "Edit" at bounding box center [1073, 343] width 33 height 25
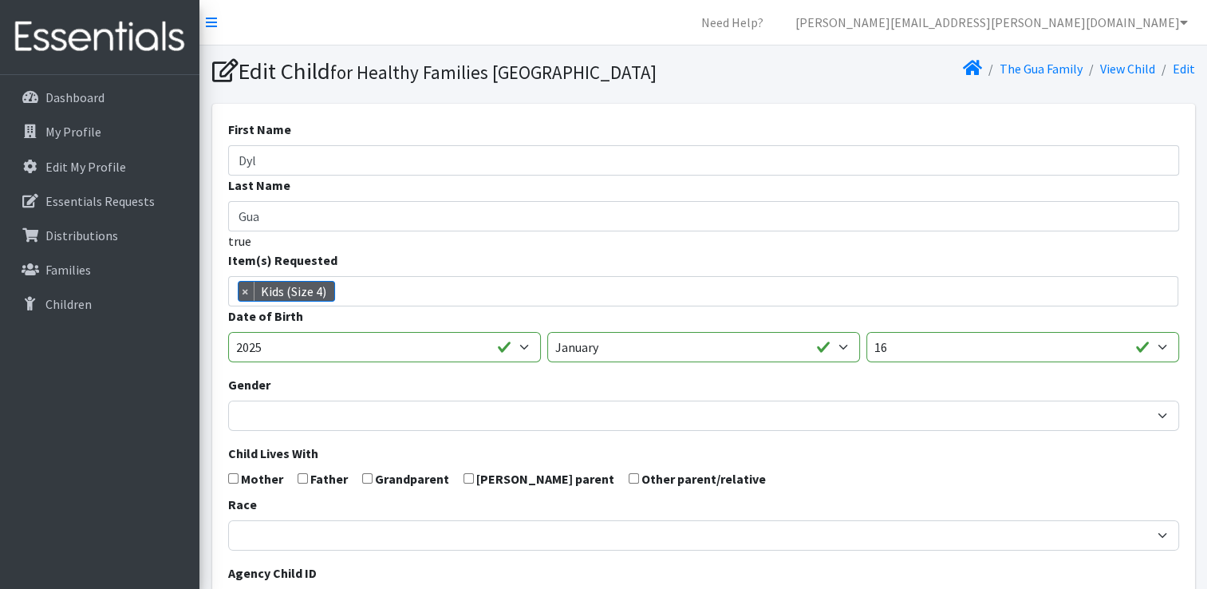
scroll to position [531, 0]
click at [250, 301] on span "×" at bounding box center [246, 291] width 16 height 19
click at [309, 296] on input "search" at bounding box center [714, 289] width 945 height 14
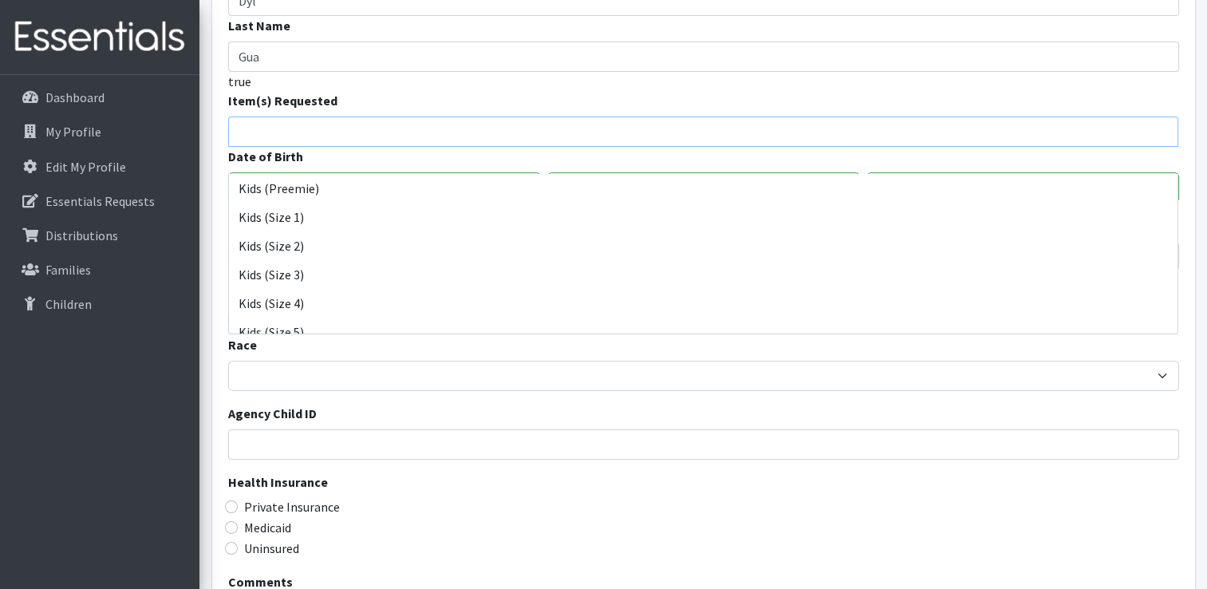
scroll to position [957, 0]
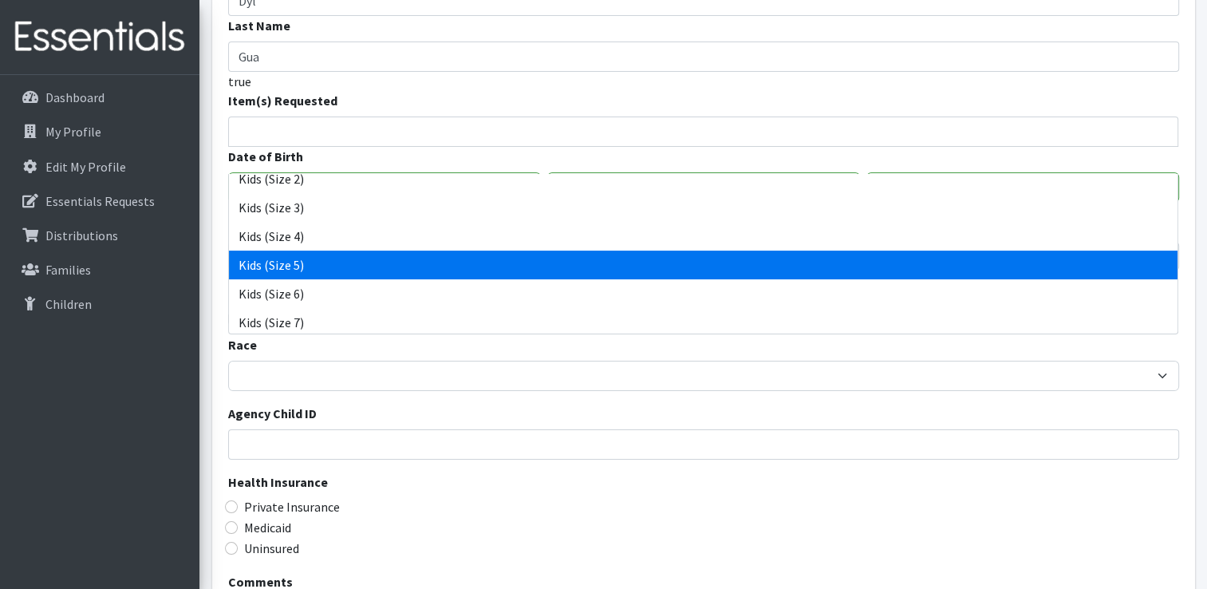
select select "12485"
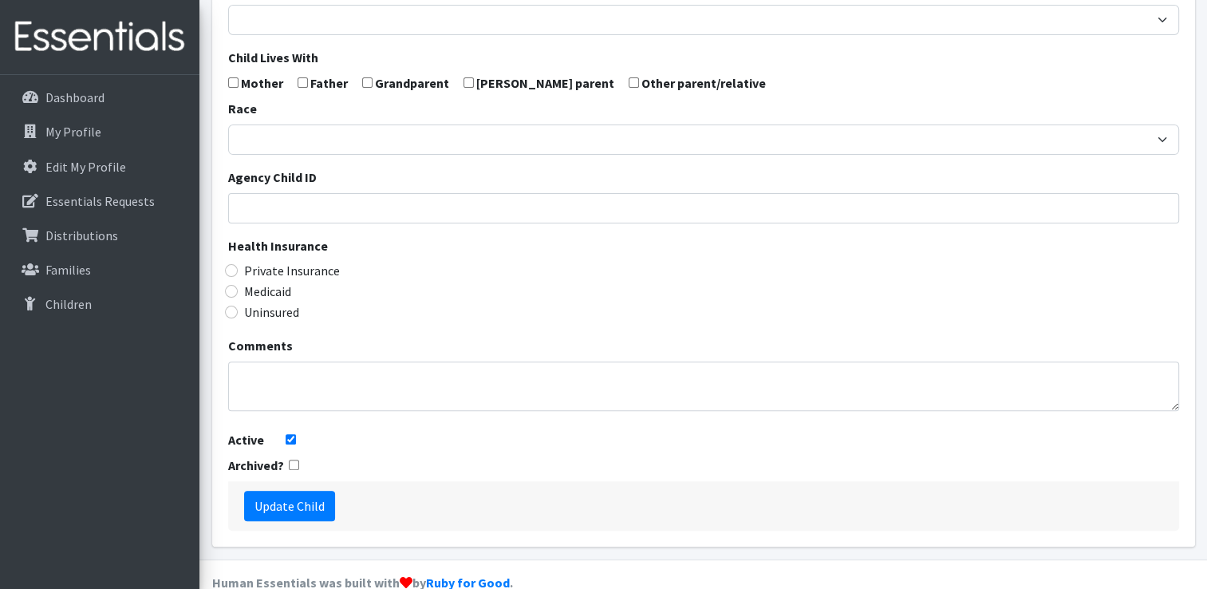
scroll to position [452, 0]
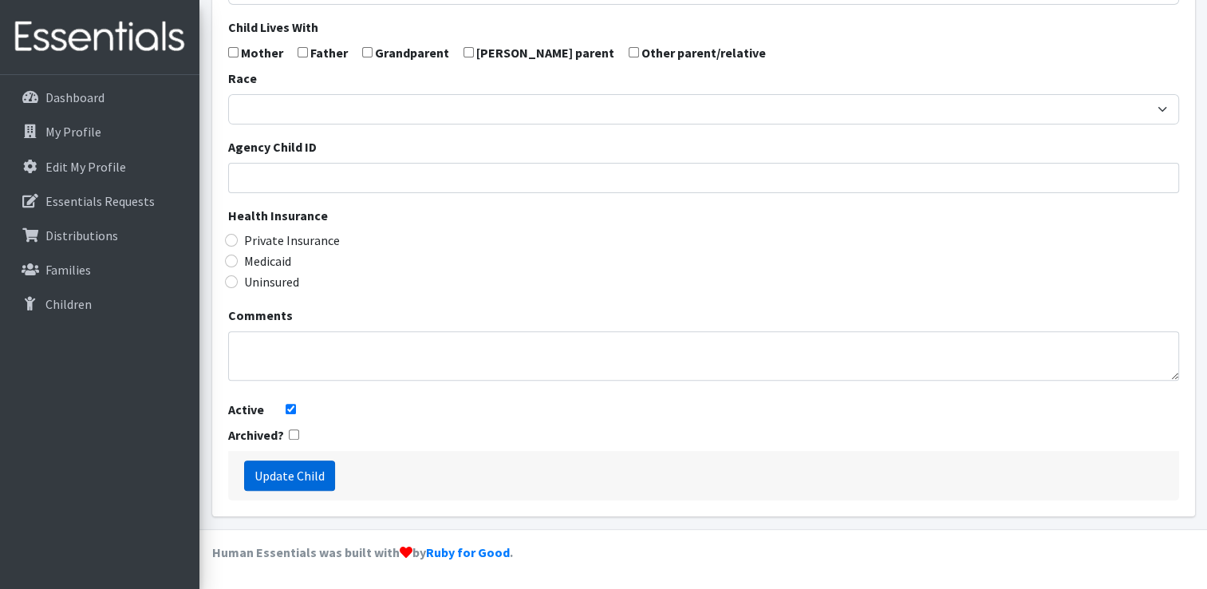
click at [303, 470] on input "Update Child" at bounding box center [289, 475] width 91 height 30
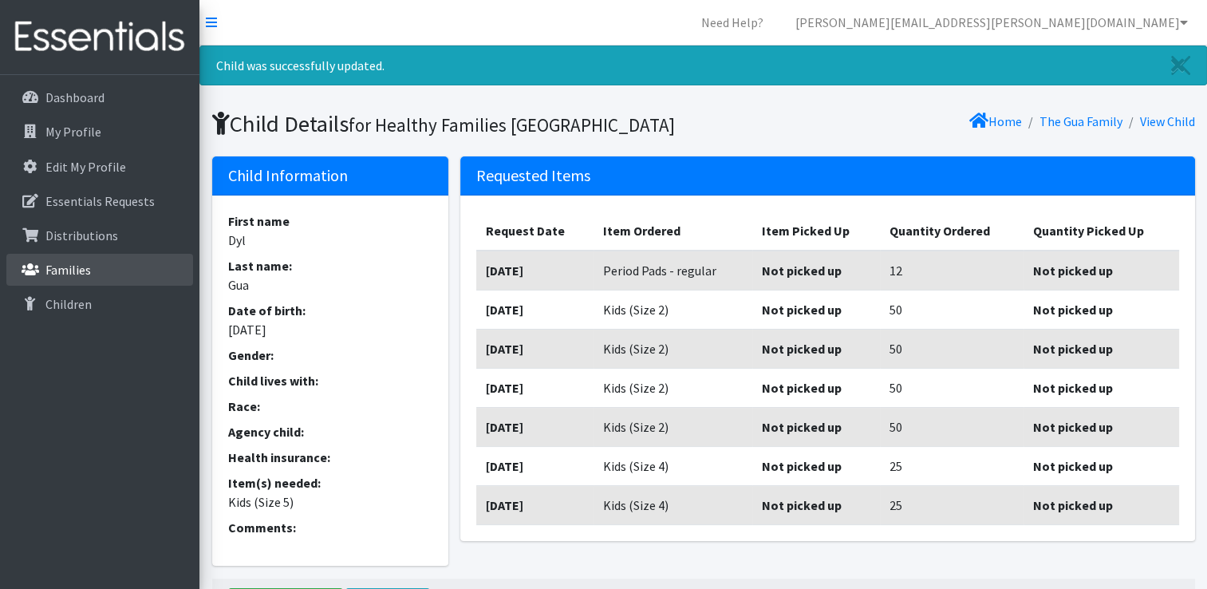
click at [69, 276] on p "Families" at bounding box center [67, 270] width 45 height 16
